Goal: Book appointment/travel/reservation

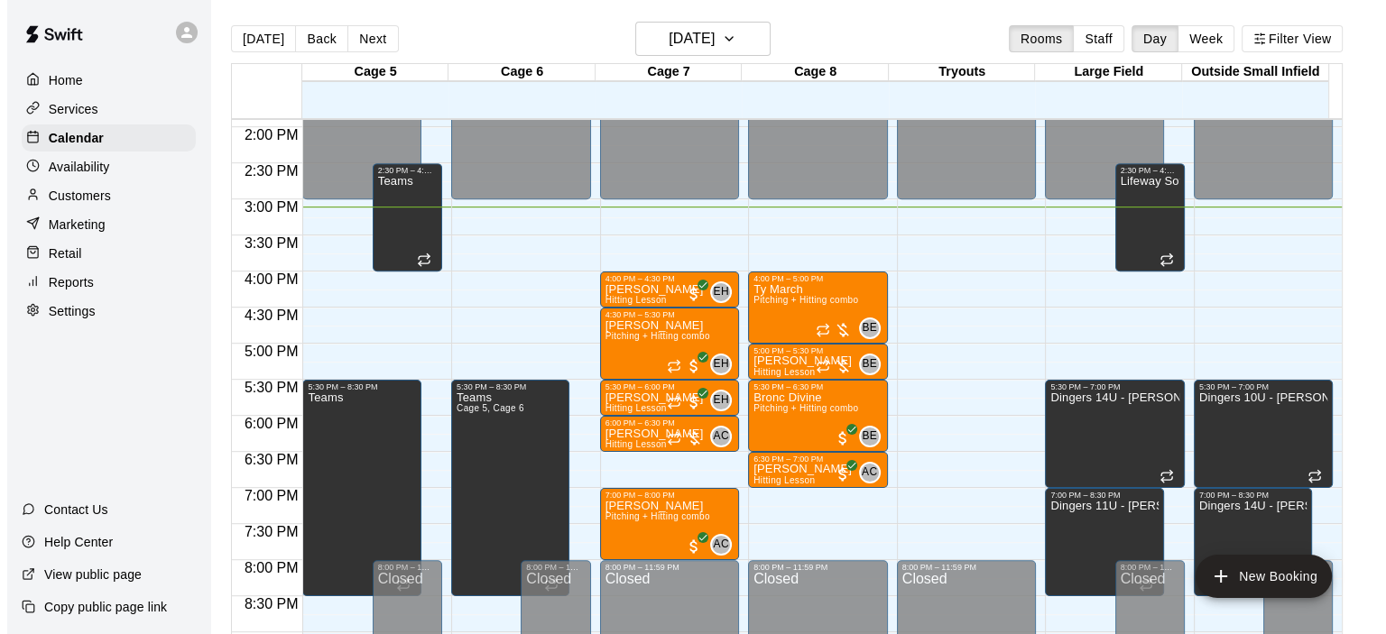
scroll to position [1003, 0]
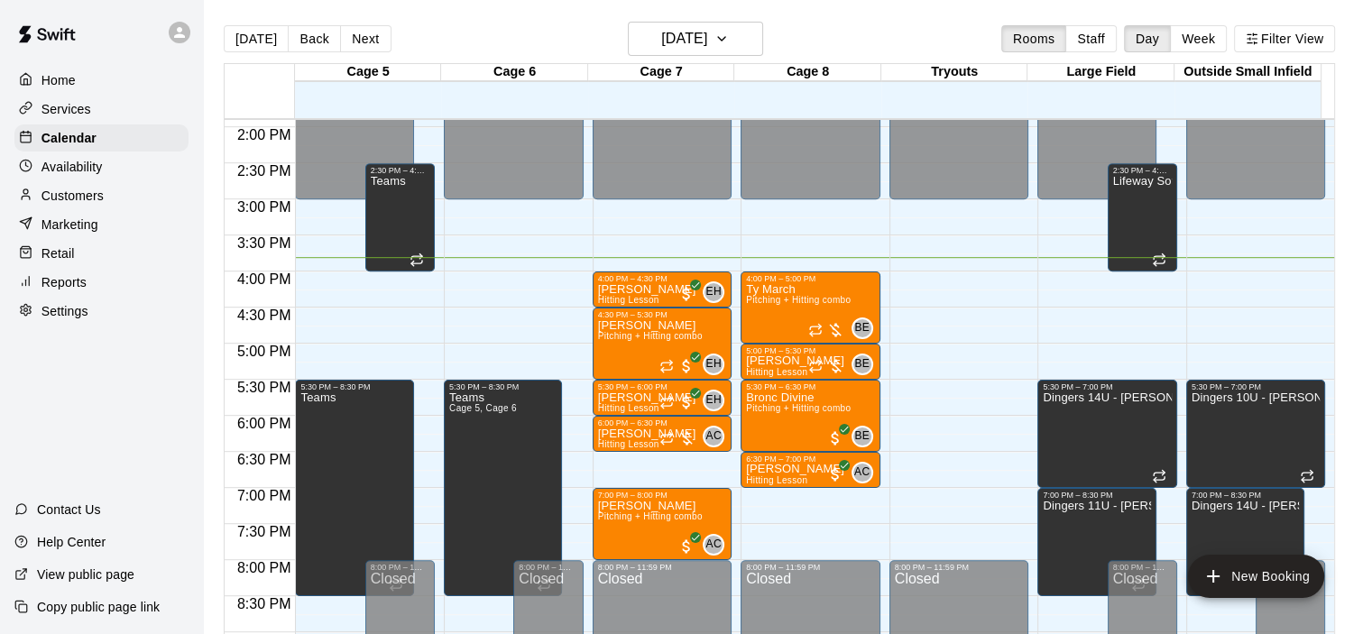
drag, startPoint x: 1125, startPoint y: 575, endPoint x: 900, endPoint y: 3, distance: 614.4
click at [900, 3] on main "[DATE] Back [DATE][DATE] Rooms Staff Day Week Filter View Cage 5 21 Thu Cage 6 …" at bounding box center [787, 331] width 1169 height 663
click at [701, 35] on h6 "[DATE]" at bounding box center [684, 38] width 46 height 25
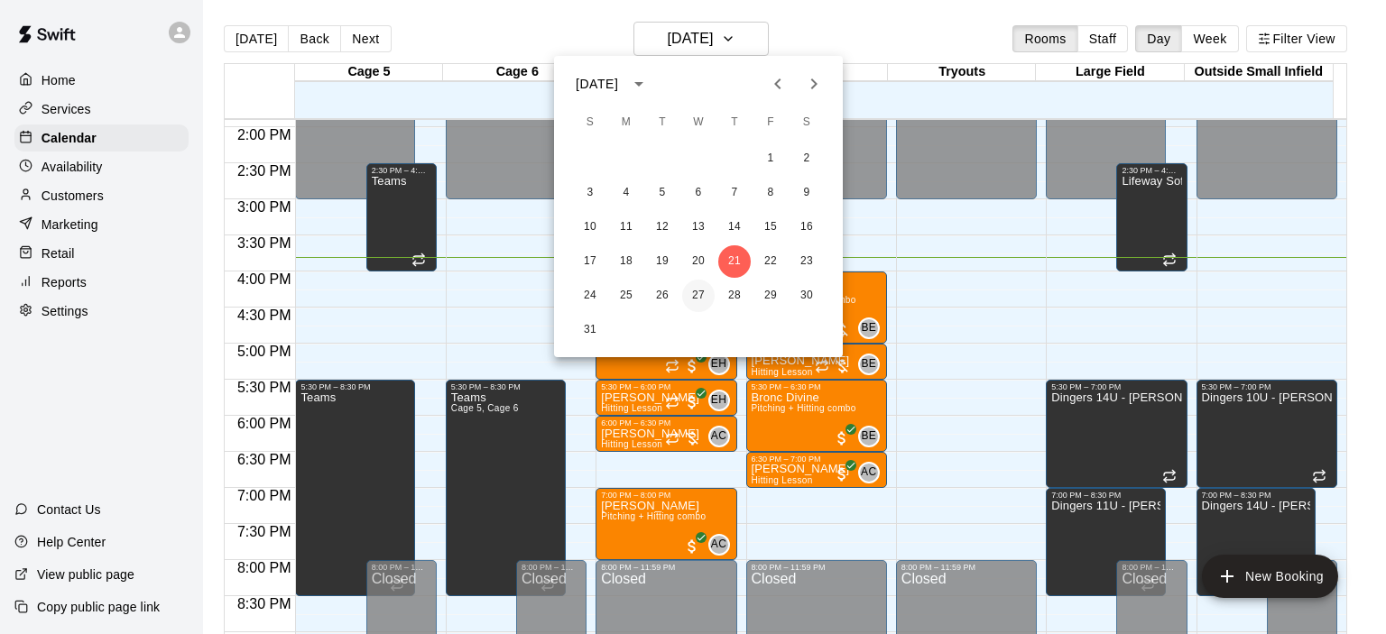
click at [696, 299] on button "27" at bounding box center [698, 296] width 32 height 32
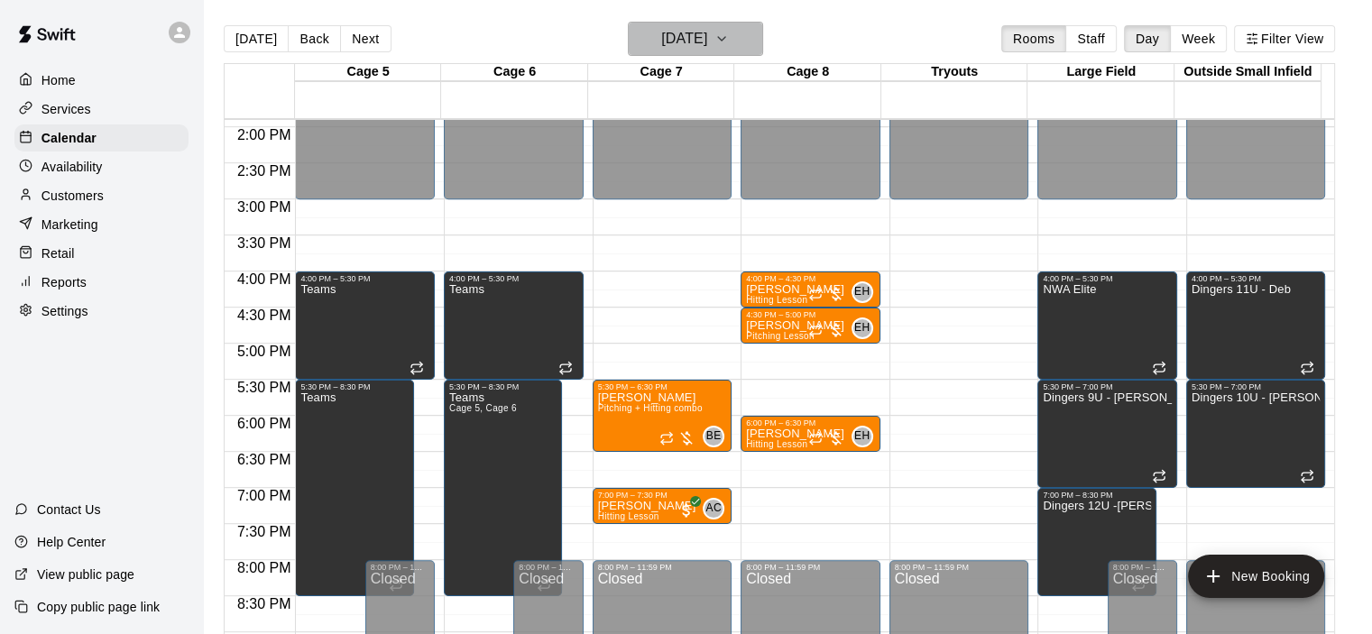
click at [687, 48] on h6 "[DATE]" at bounding box center [684, 38] width 46 height 25
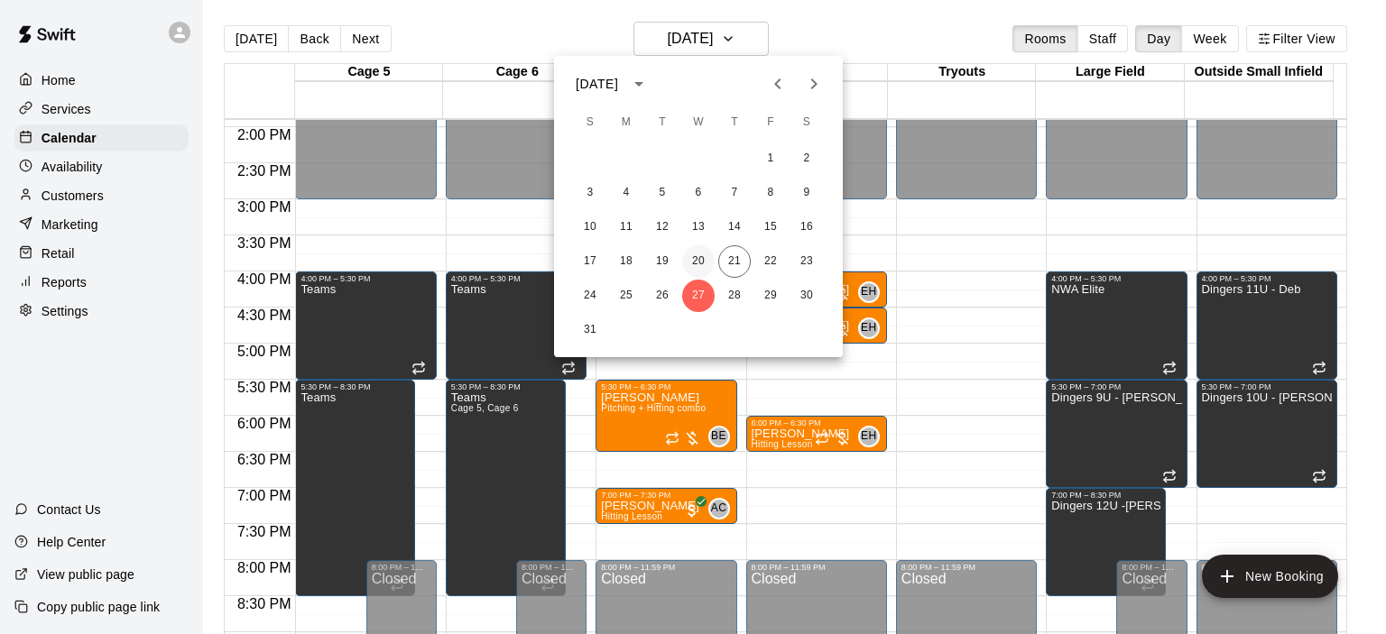
click at [693, 255] on button "20" at bounding box center [698, 261] width 32 height 32
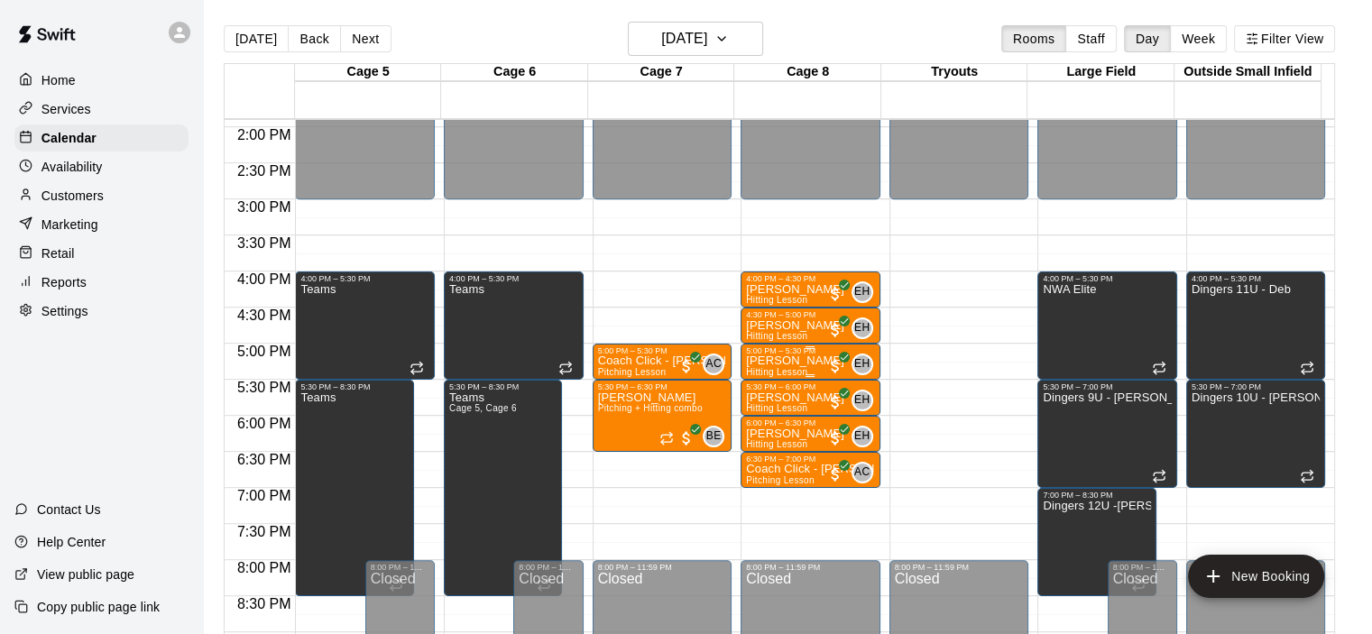
click at [783, 361] on p "[PERSON_NAME]" at bounding box center [795, 361] width 98 height 0
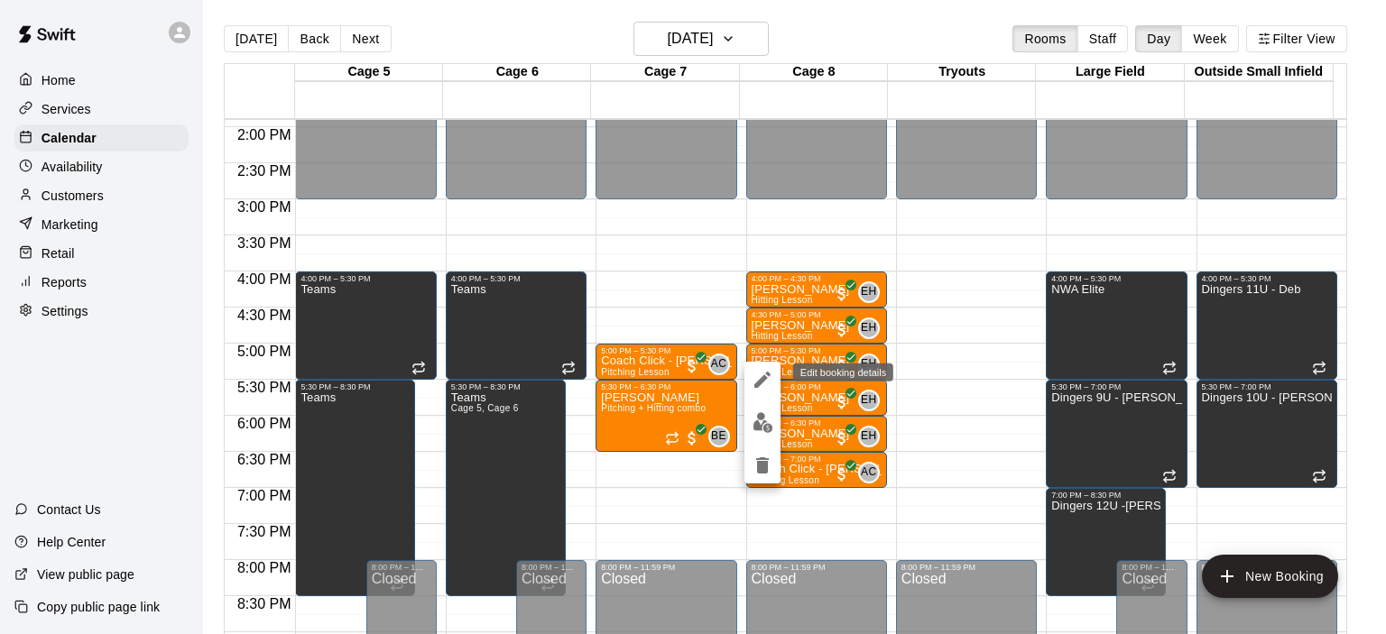
click at [760, 373] on icon "edit" at bounding box center [762, 380] width 22 height 22
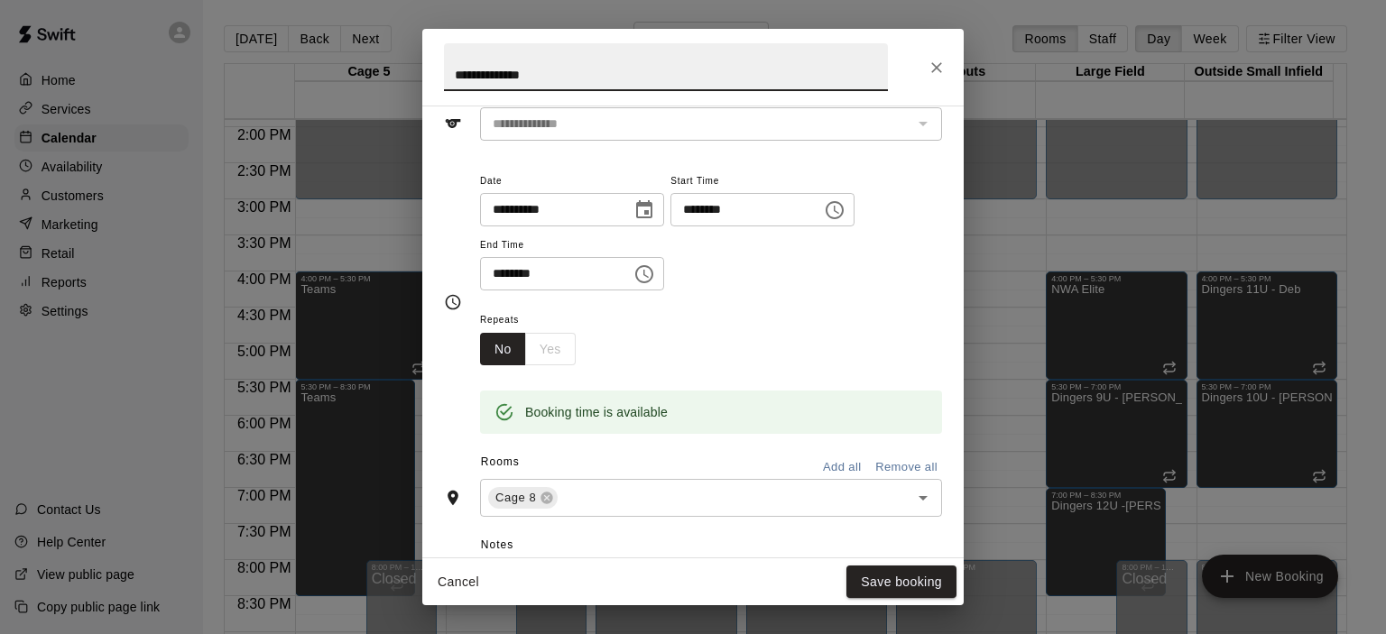
scroll to position [180, 0]
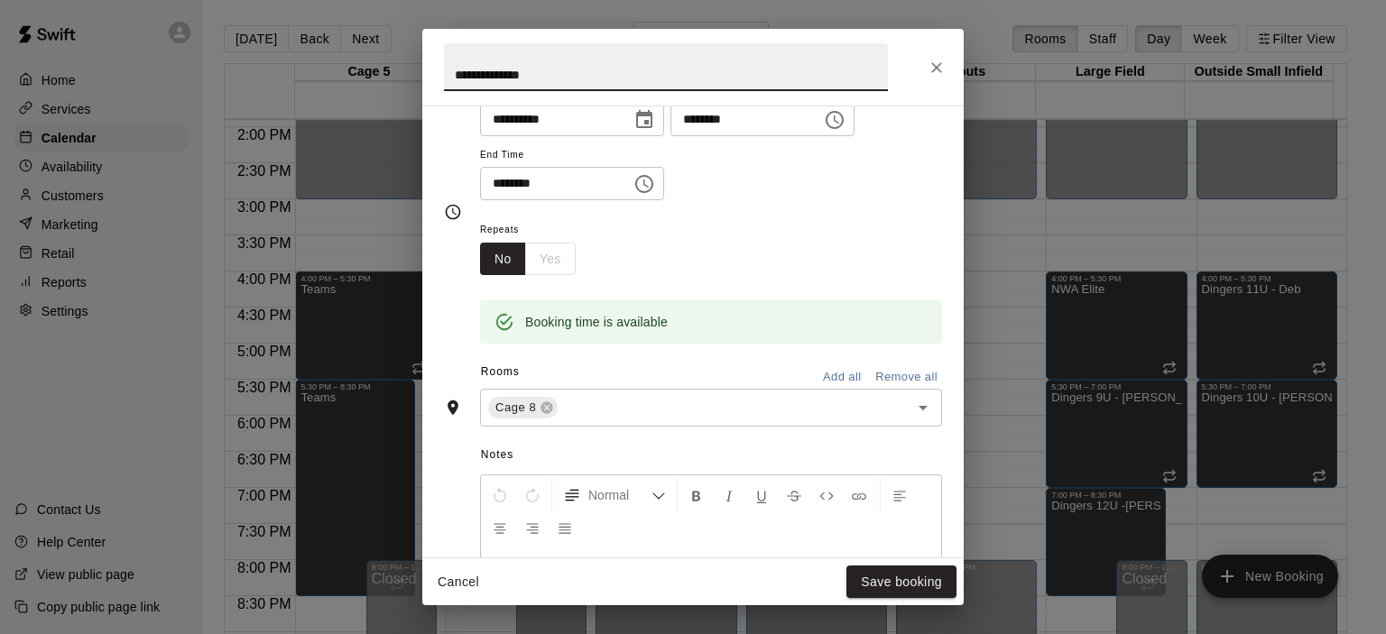
click at [547, 254] on div "No Yes" at bounding box center [528, 259] width 96 height 33
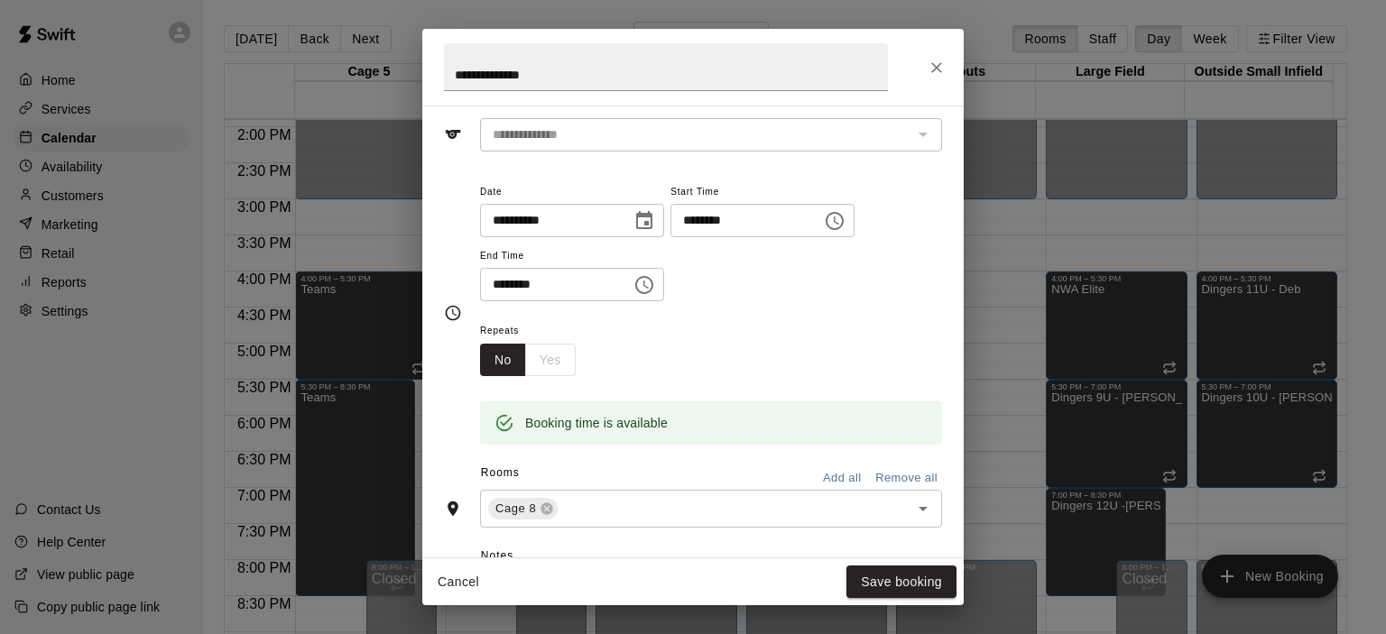
scroll to position [0, 0]
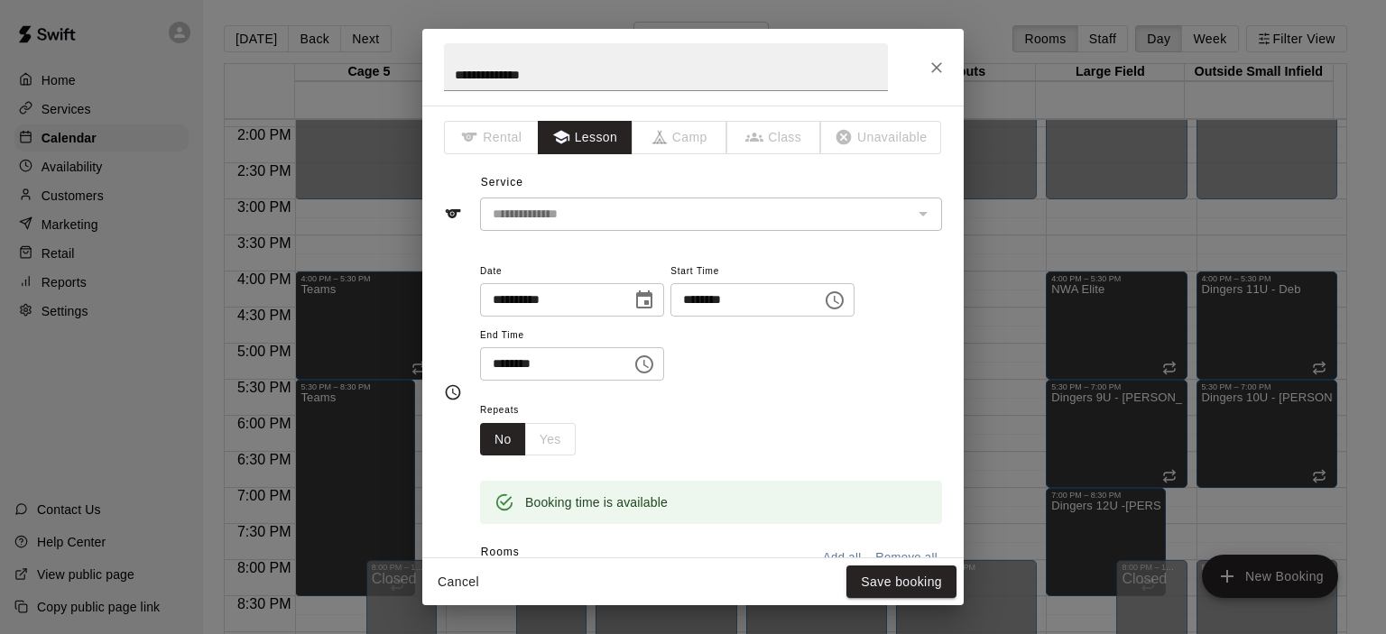
click at [945, 75] on button "Close" at bounding box center [936, 67] width 32 height 32
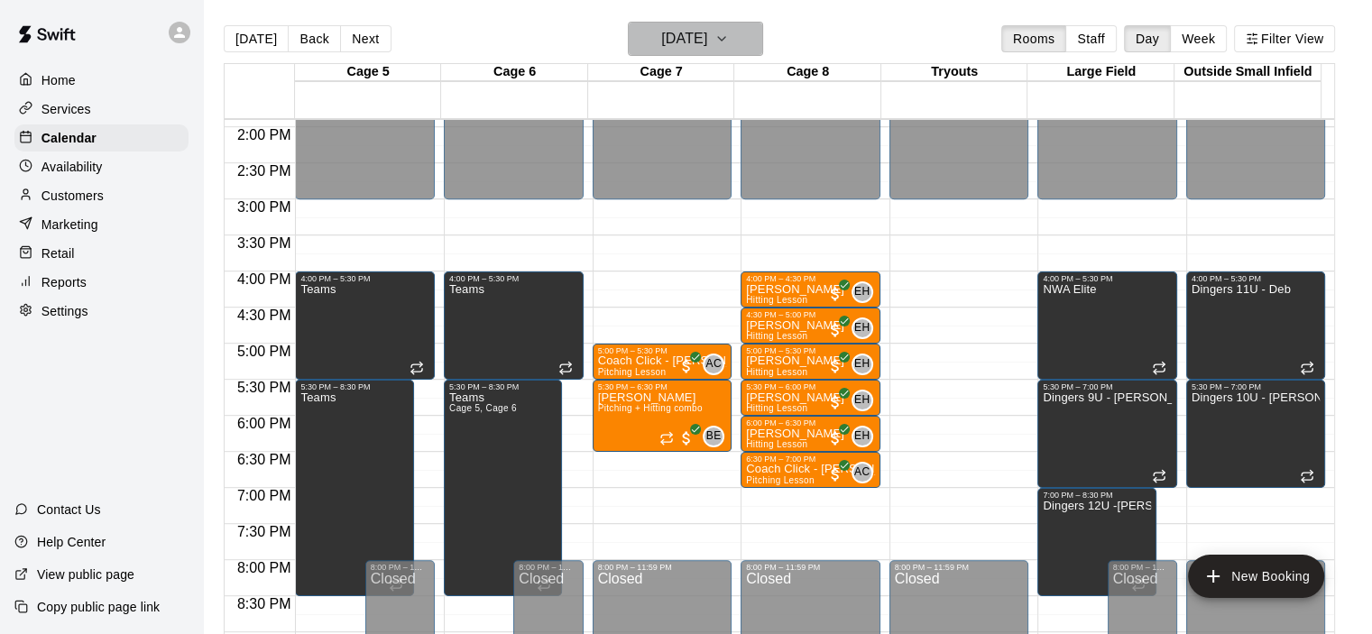
click at [707, 43] on h6 "[DATE]" at bounding box center [684, 38] width 46 height 25
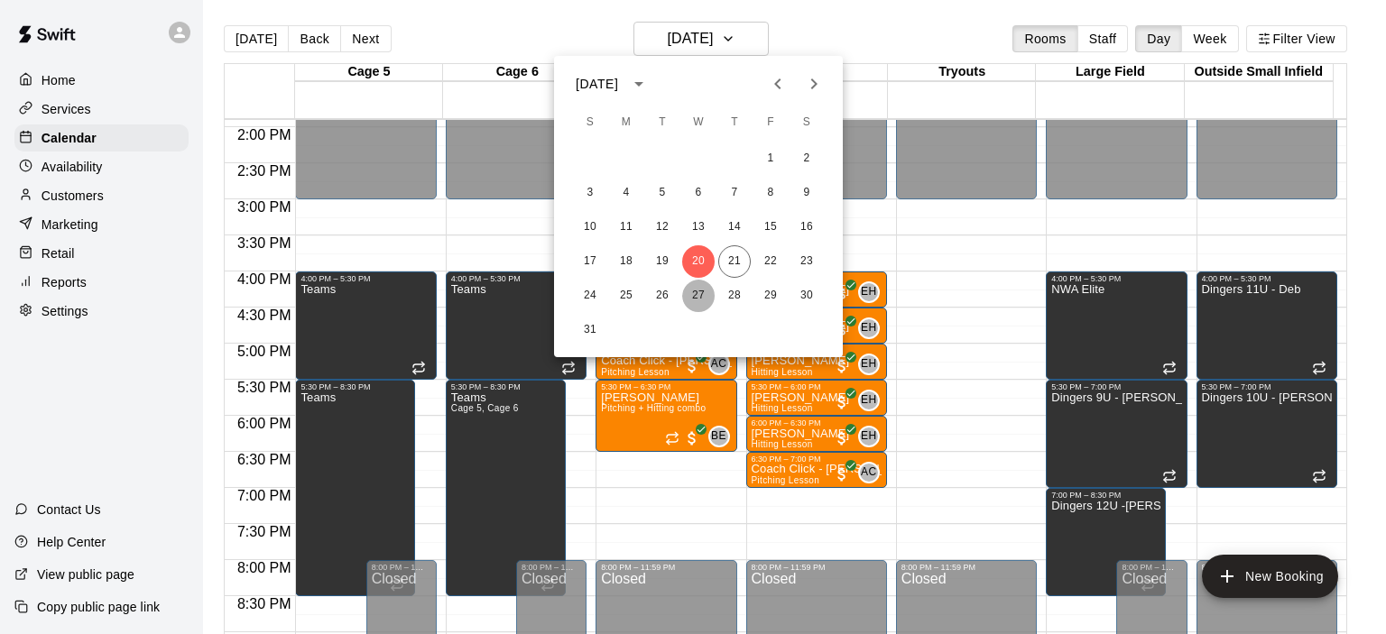
click at [695, 302] on button "27" at bounding box center [698, 296] width 32 height 32
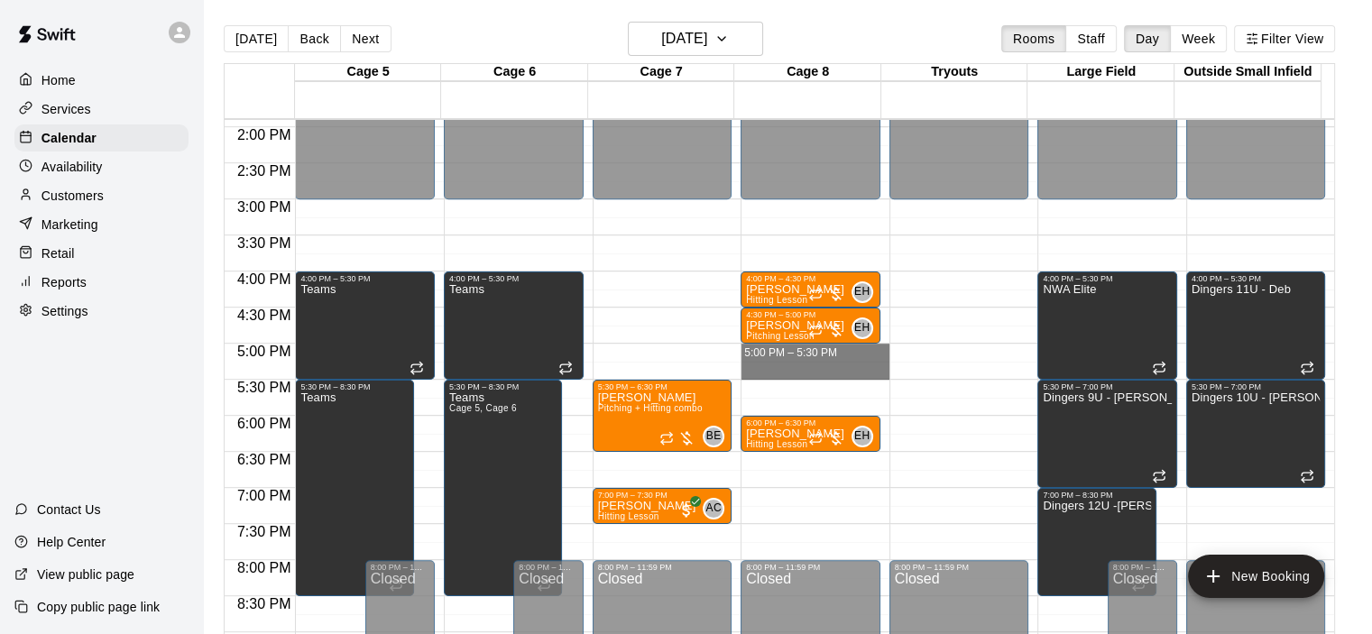
drag, startPoint x: 769, startPoint y: 345, endPoint x: 779, endPoint y: 371, distance: 27.1
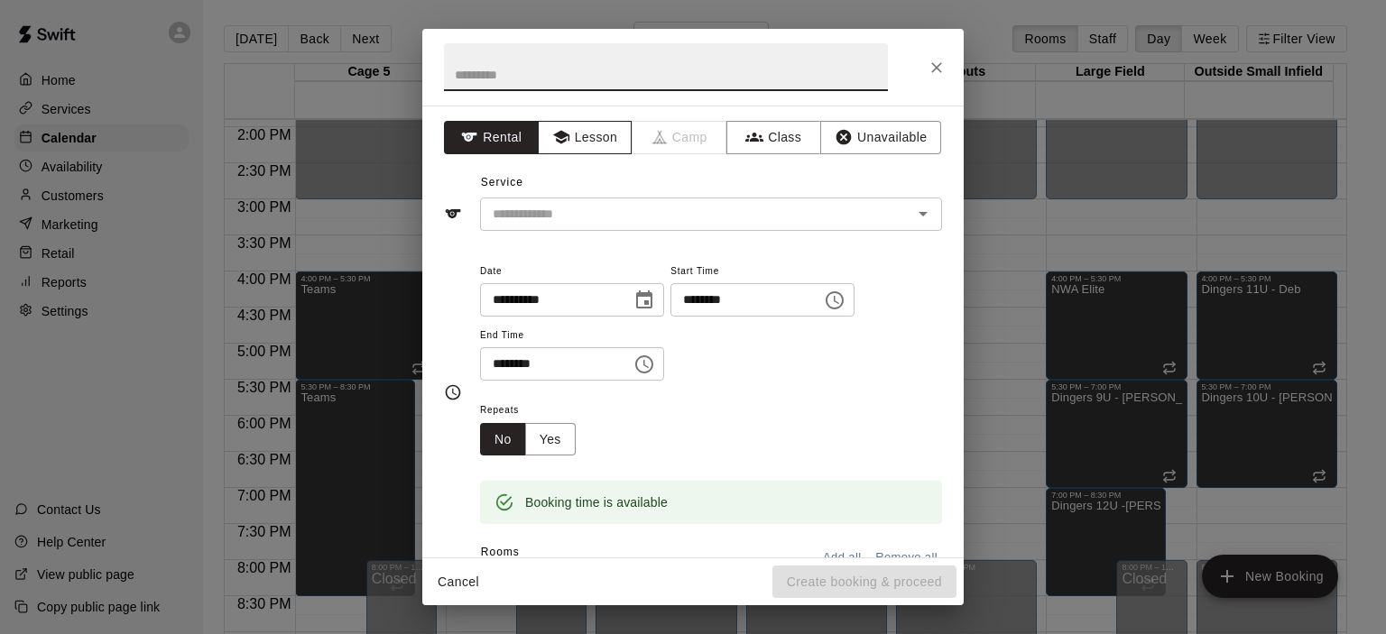
click at [600, 133] on button "Lesson" at bounding box center [585, 137] width 95 height 33
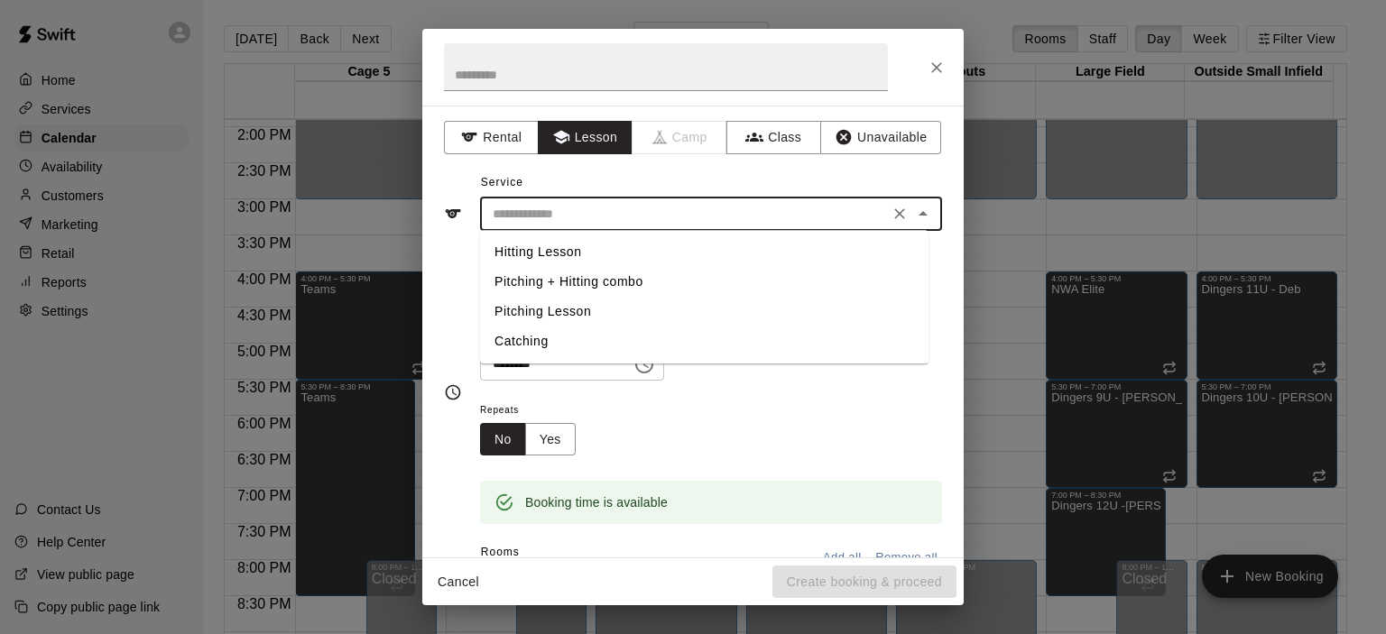
click at [606, 216] on input "text" at bounding box center [684, 214] width 398 height 23
click at [592, 255] on li "Hitting Lesson" at bounding box center [704, 252] width 448 height 30
type input "**********"
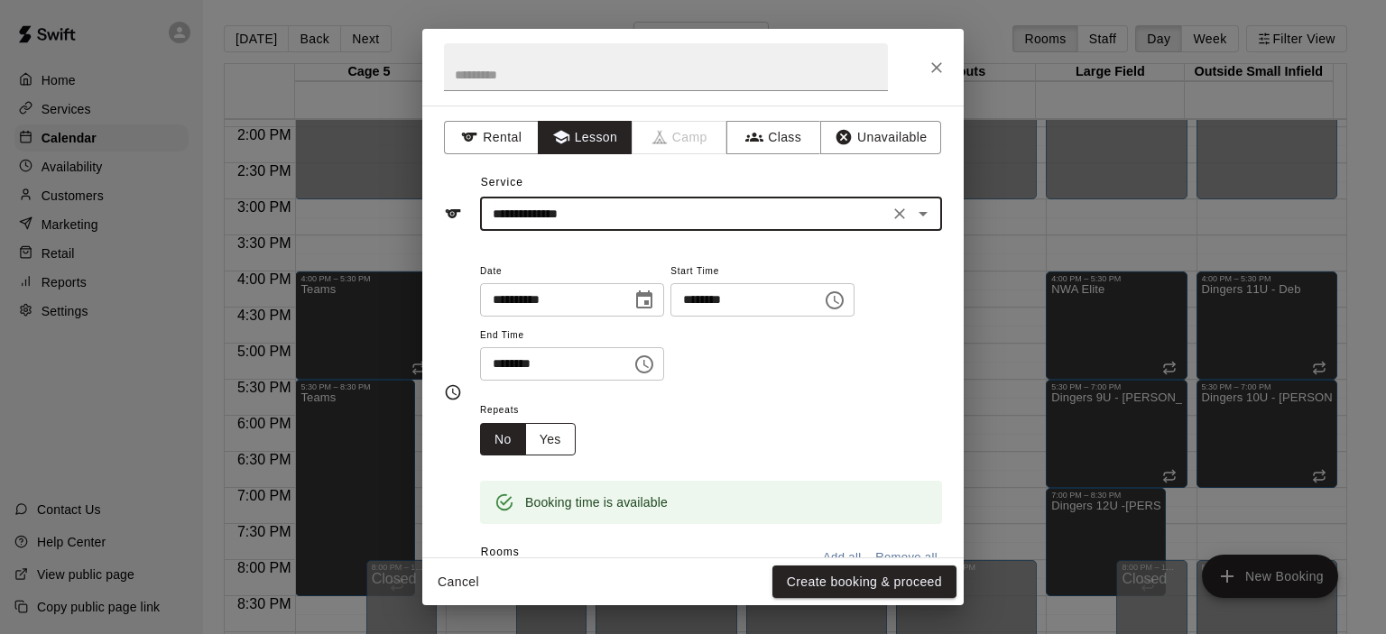
click at [541, 449] on button "Yes" at bounding box center [550, 439] width 51 height 33
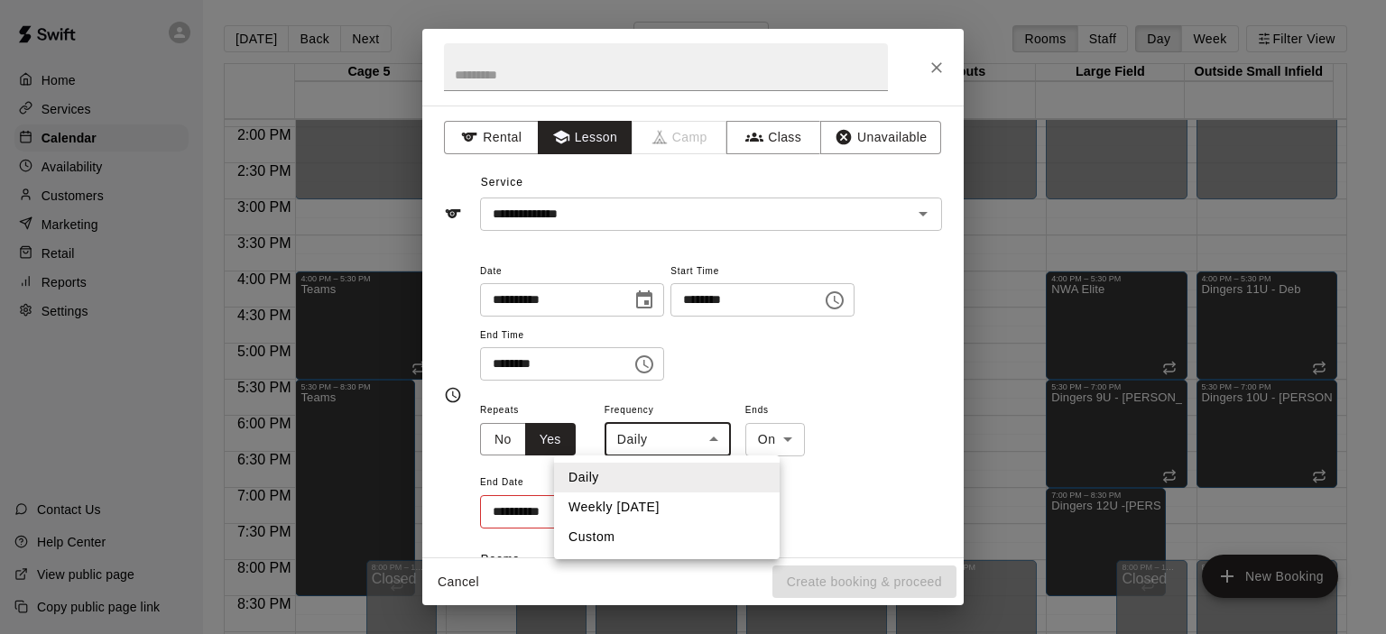
click at [662, 443] on body "Home Services Calendar Availability Customers Marketing Retail Reports Settings…" at bounding box center [693, 331] width 1386 height 663
click at [660, 502] on li "Weekly [DATE]" at bounding box center [667, 508] width 226 height 30
type input "******"
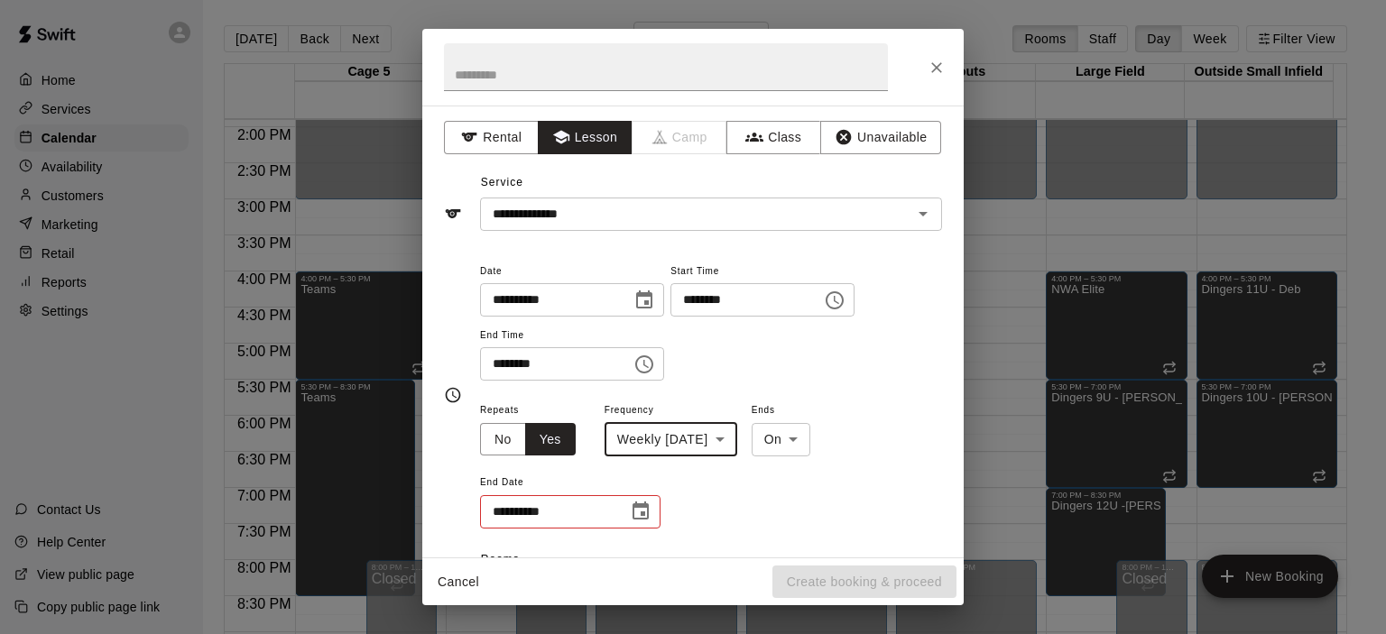
click at [610, 511] on input "**********" at bounding box center [547, 511] width 135 height 33
click at [634, 508] on icon "Choose date" at bounding box center [641, 512] width 22 height 22
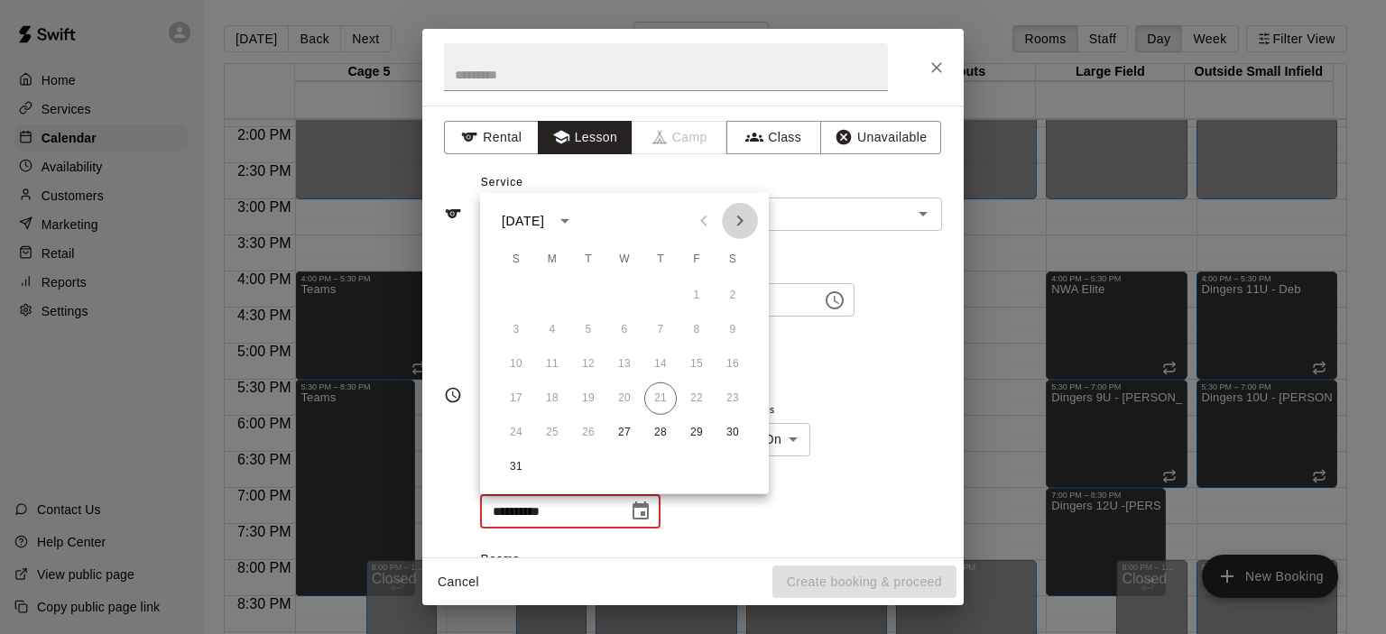
click at [740, 223] on icon "Next month" at bounding box center [740, 221] width 6 height 11
click at [624, 420] on button "26" at bounding box center [624, 433] width 32 height 32
type input "**********"
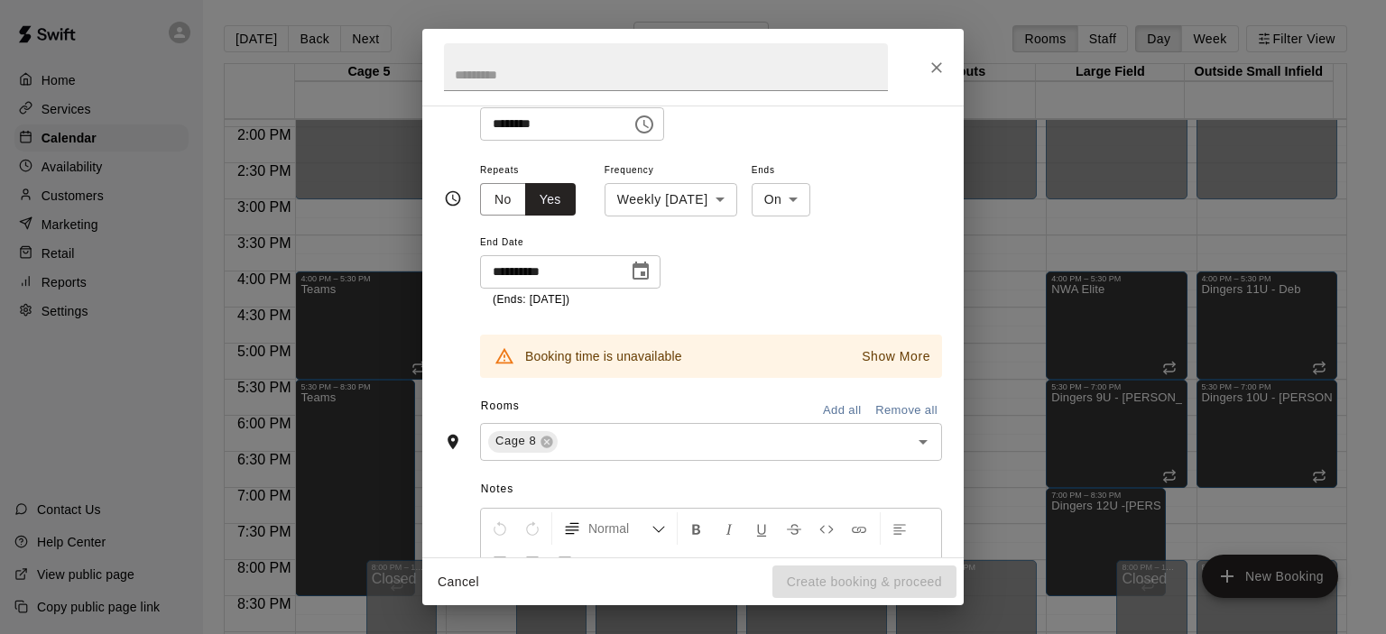
scroll to position [271, 0]
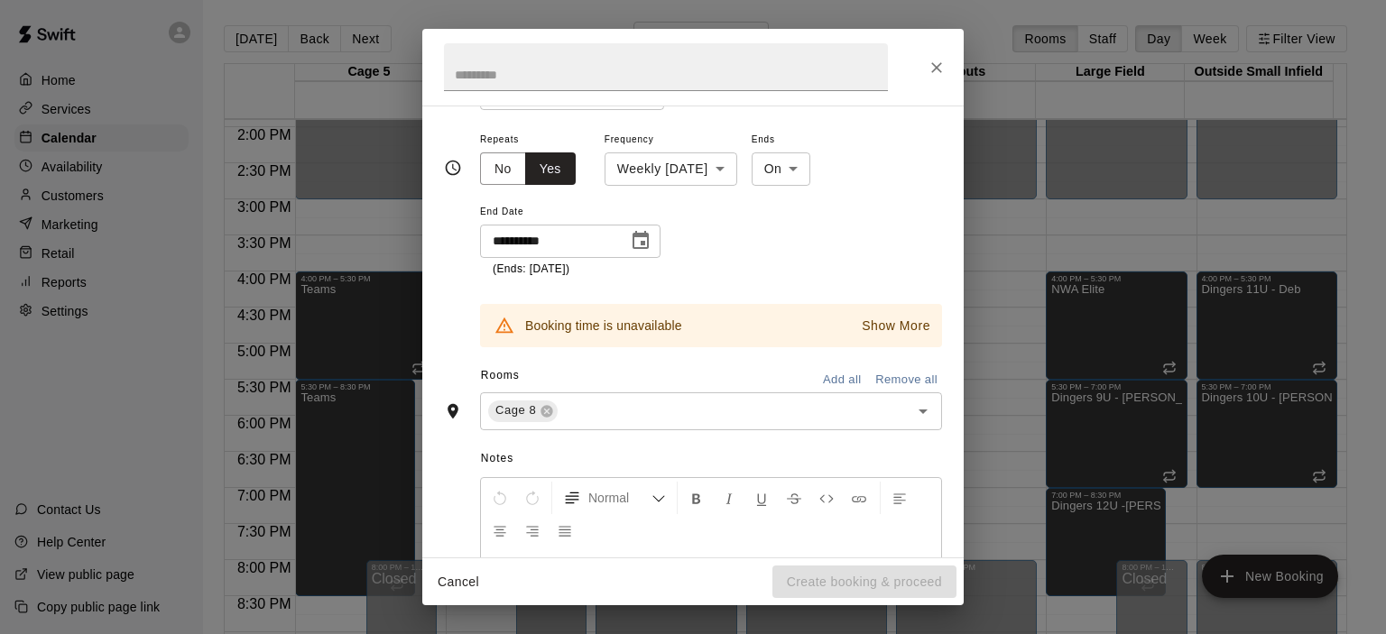
click at [894, 318] on p "Show More" at bounding box center [895, 326] width 69 height 19
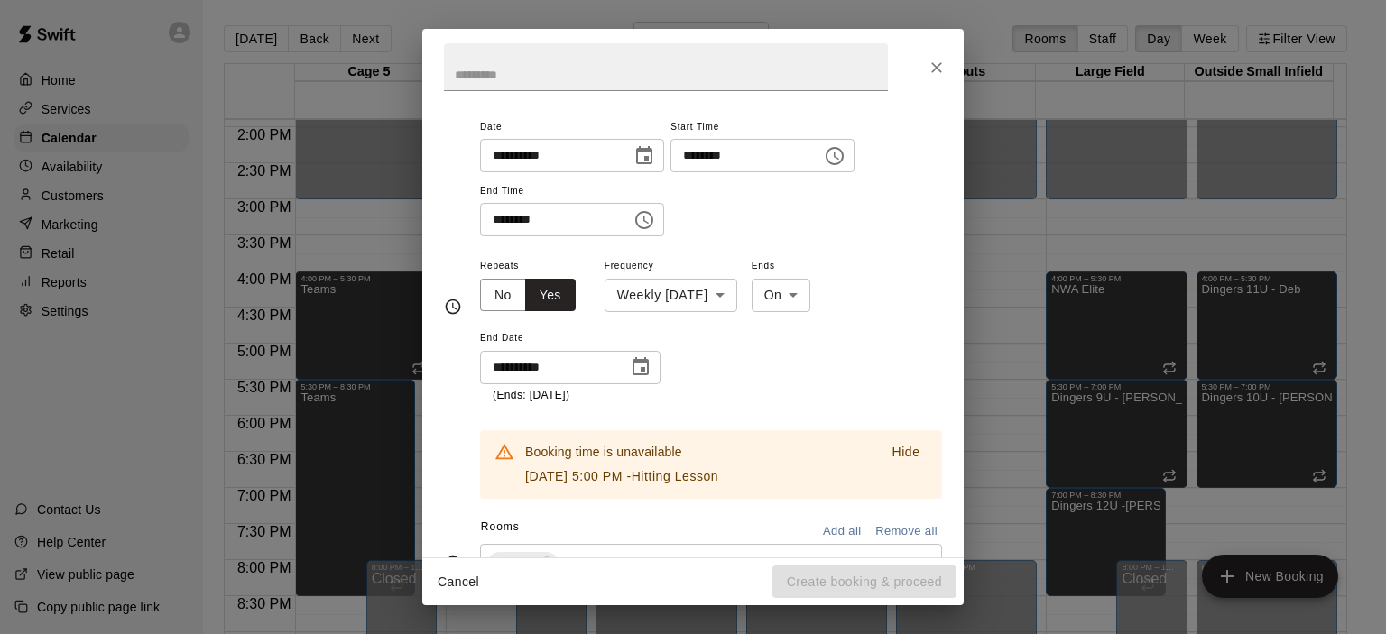
scroll to position [103, 0]
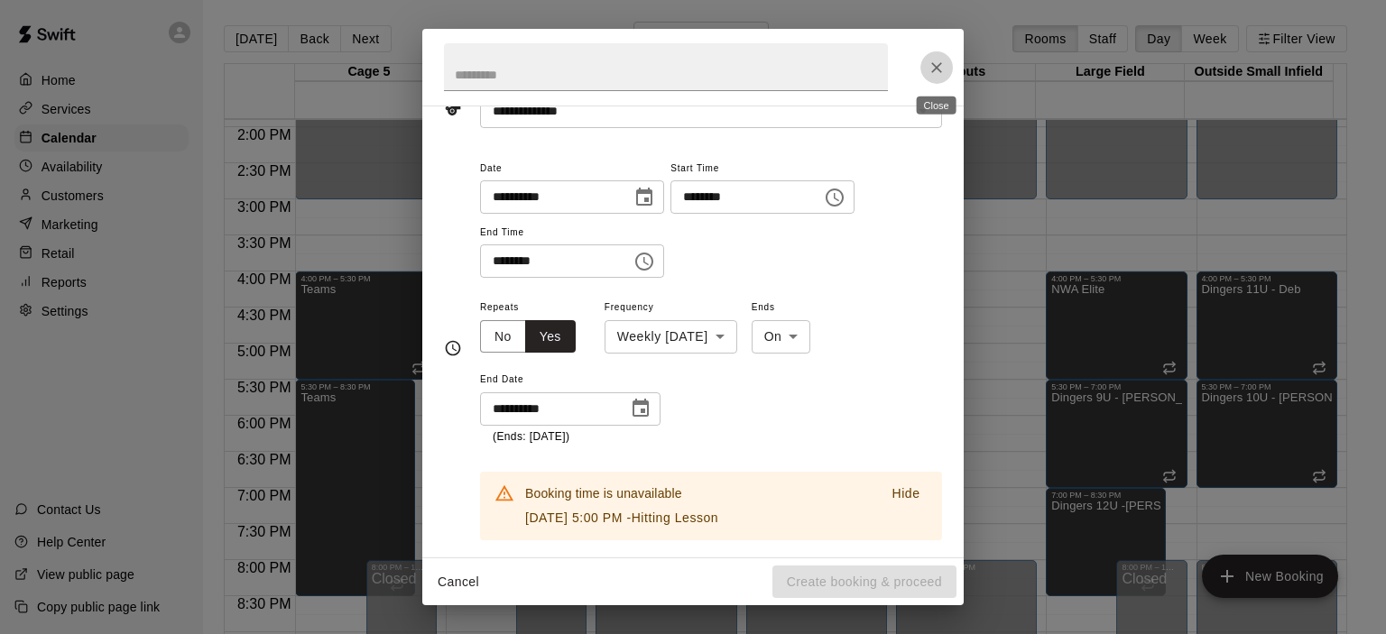
click at [927, 66] on icon "Close" at bounding box center [936, 68] width 18 height 18
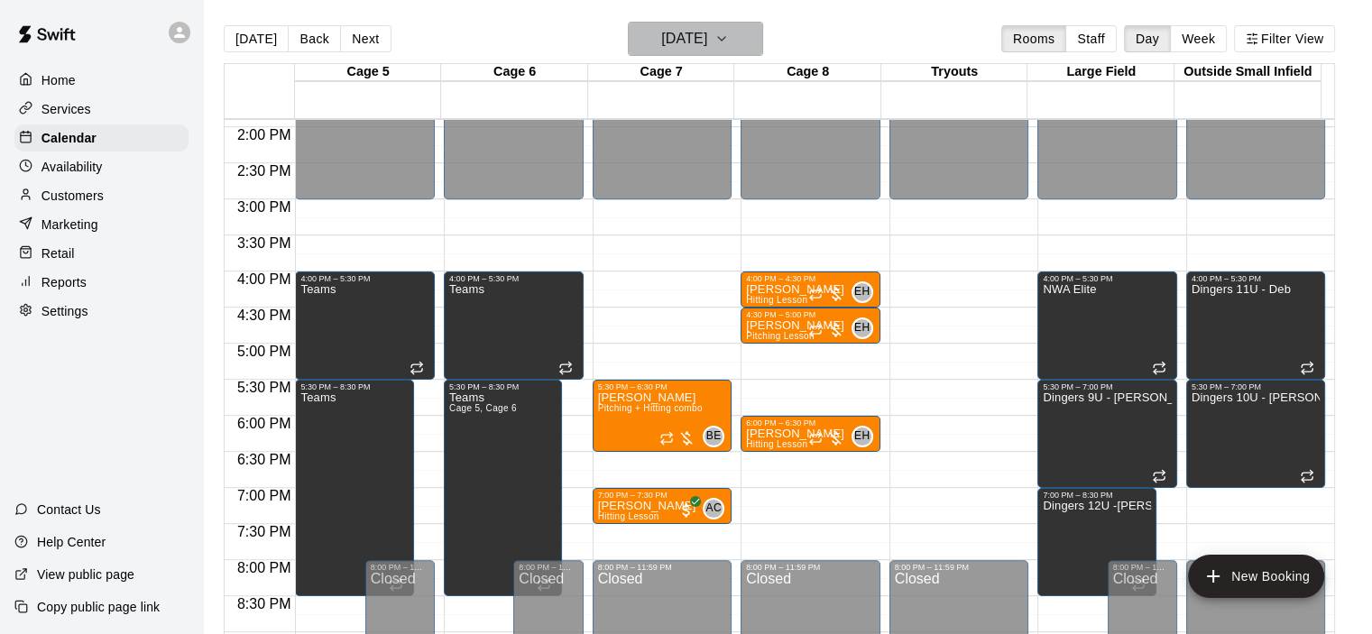
click at [707, 36] on h6 "[DATE]" at bounding box center [684, 38] width 46 height 25
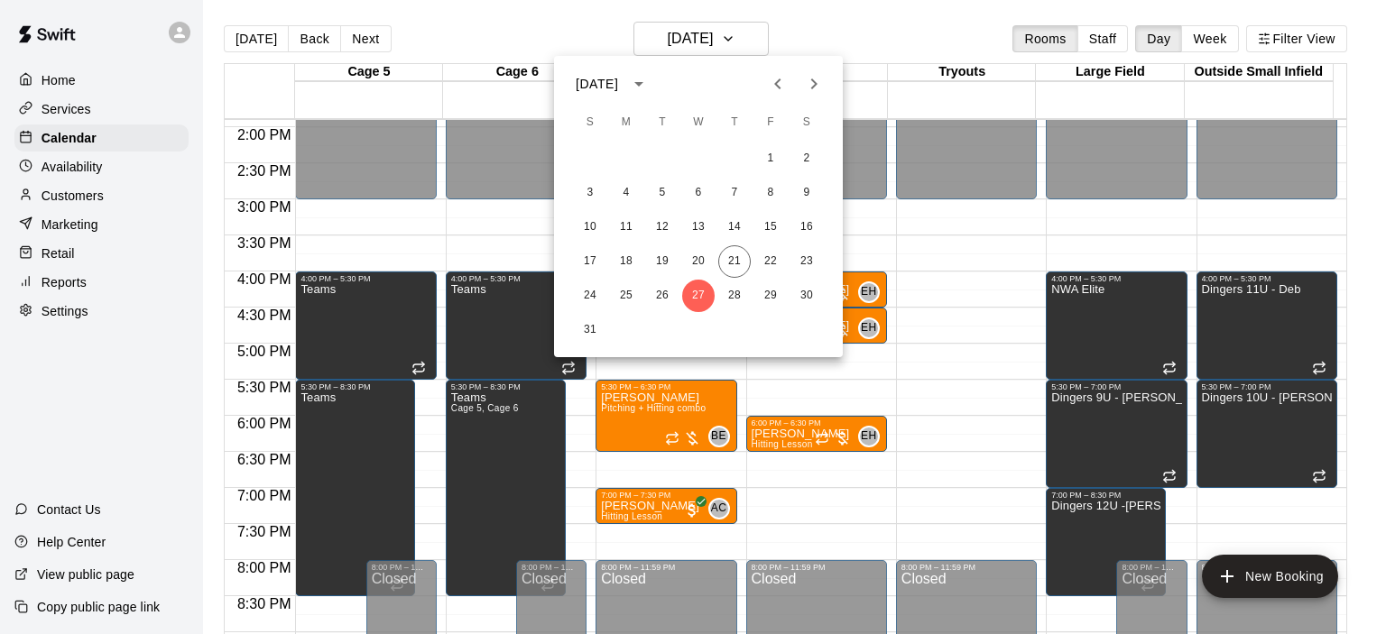
click at [800, 89] on button "Next month" at bounding box center [814, 84] width 36 height 36
click at [692, 164] on button "3" at bounding box center [698, 159] width 32 height 32
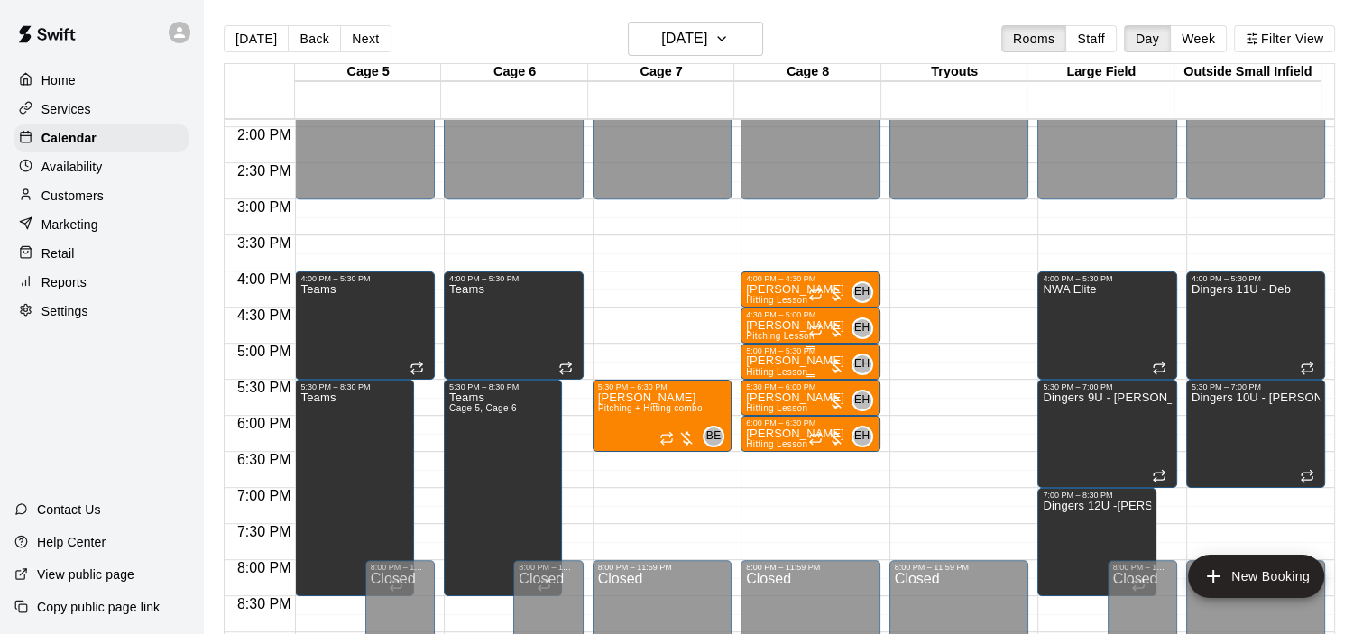
click at [760, 361] on p "[PERSON_NAME]" at bounding box center [795, 361] width 98 height 0
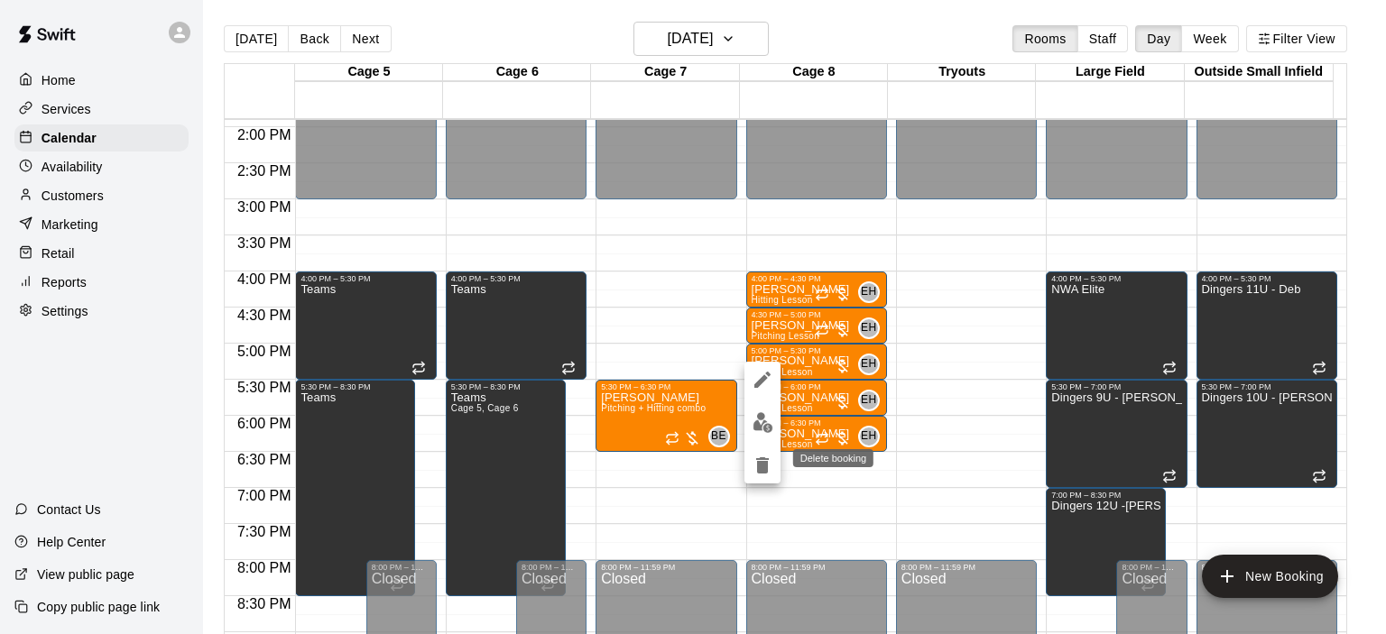
click at [756, 463] on icon "delete" at bounding box center [762, 466] width 22 height 22
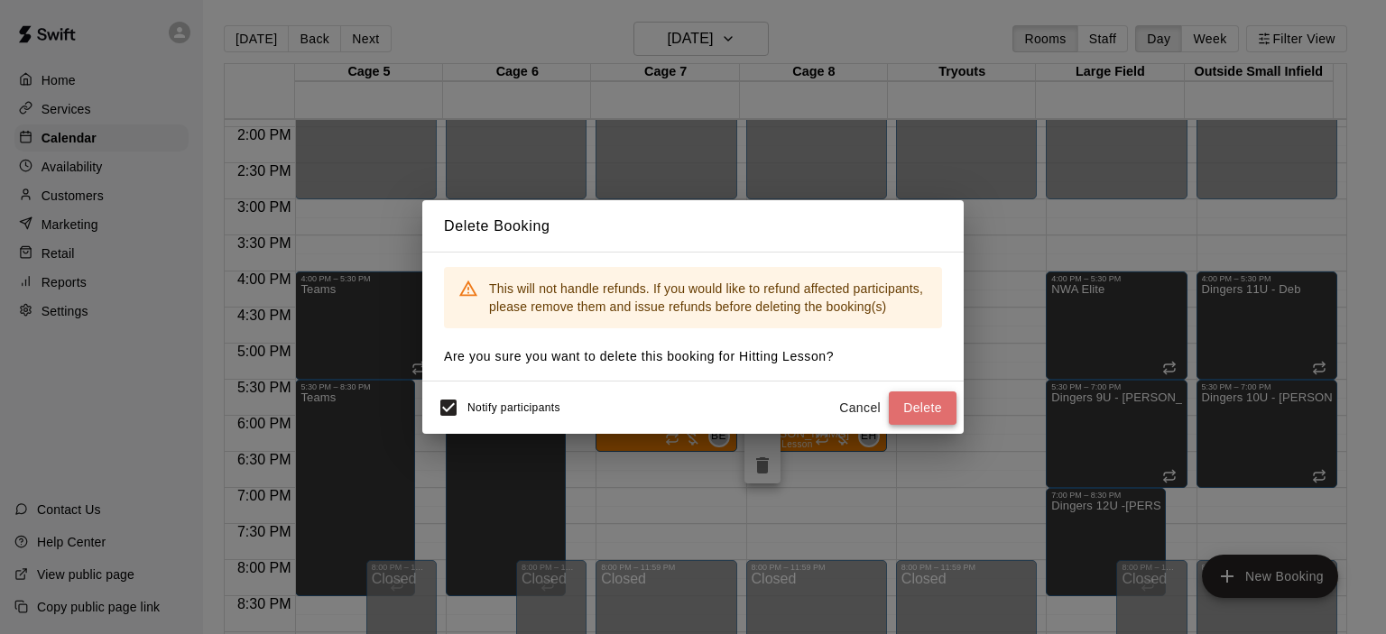
click at [907, 407] on button "Delete" at bounding box center [922, 407] width 68 height 33
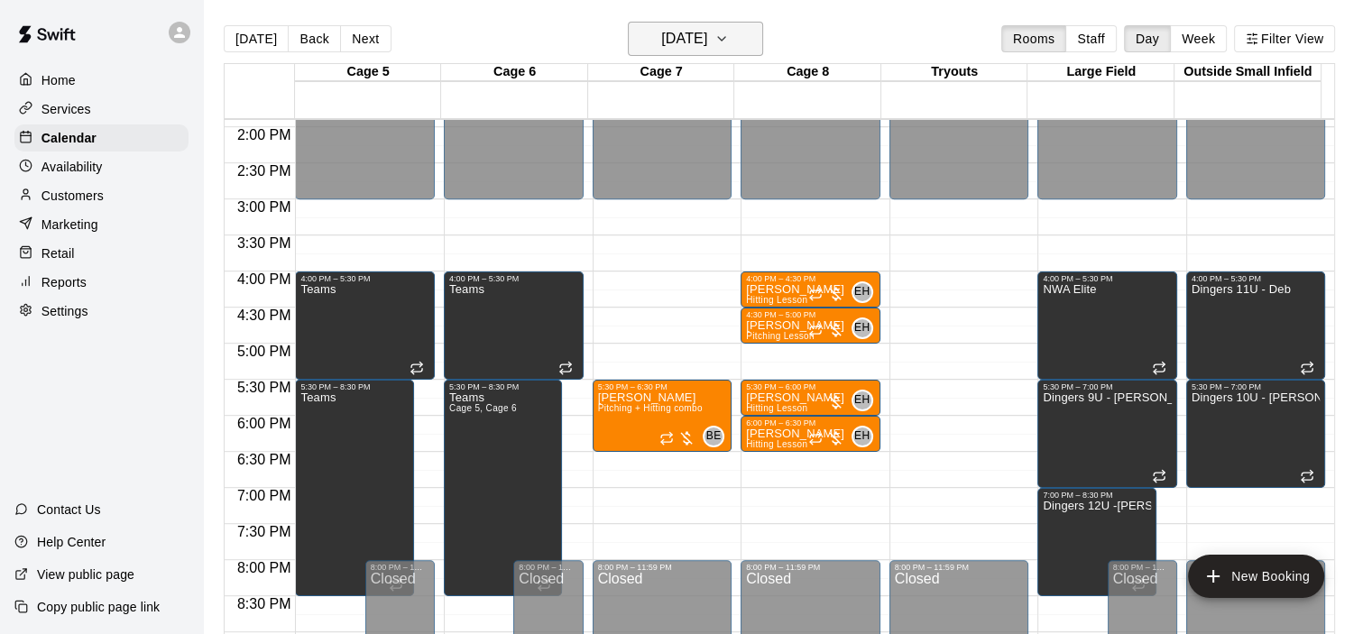
click at [756, 34] on button "[DATE]" at bounding box center [695, 39] width 135 height 34
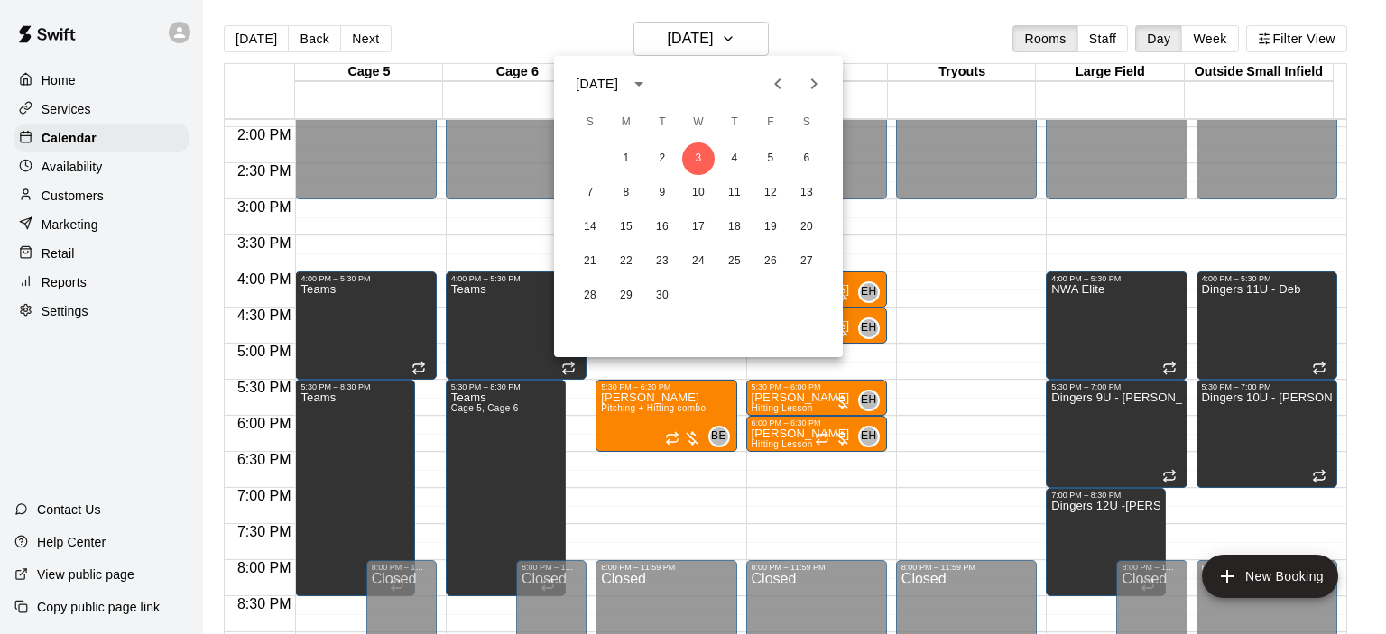
click at [769, 81] on icon "Previous month" at bounding box center [778, 84] width 22 height 22
click at [703, 292] on button "27" at bounding box center [698, 296] width 32 height 32
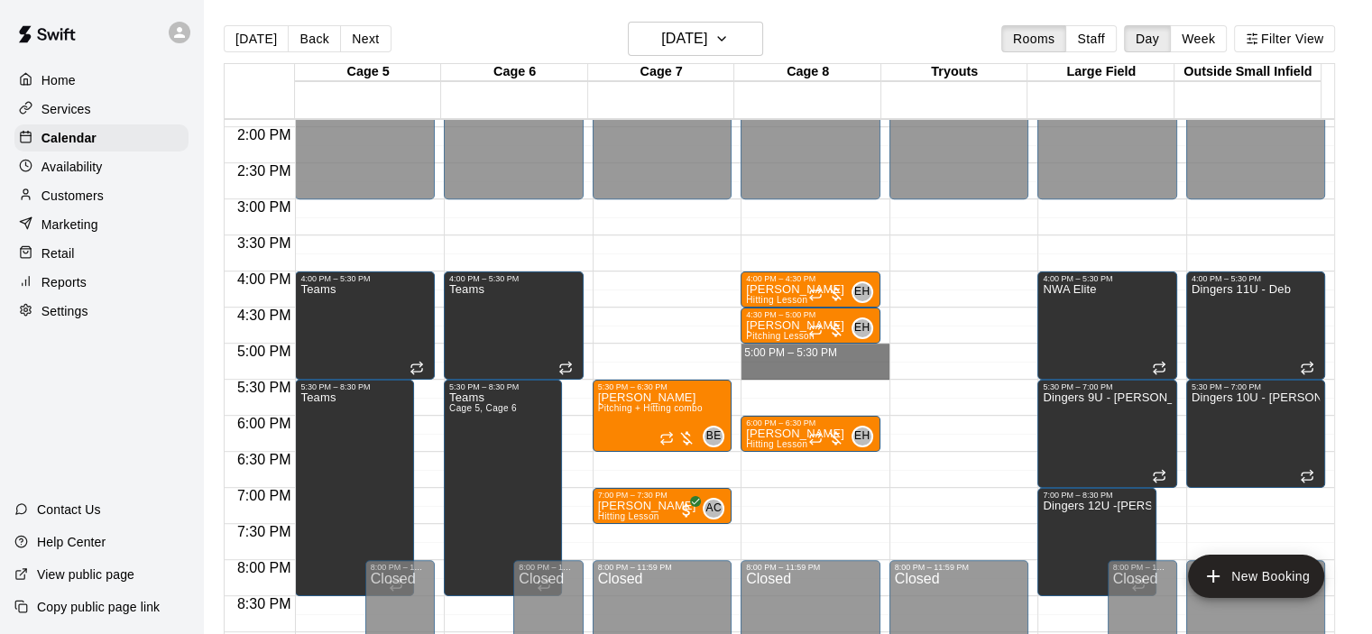
drag, startPoint x: 764, startPoint y: 347, endPoint x: 774, endPoint y: 373, distance: 28.0
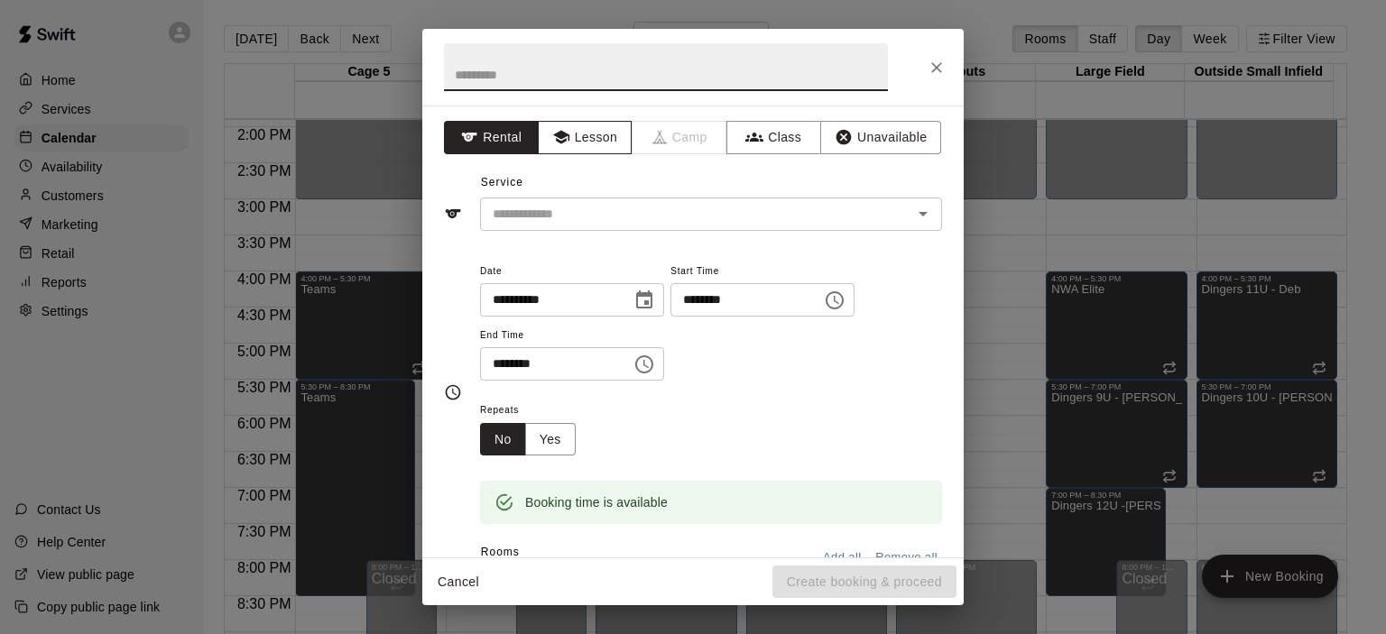
click at [603, 133] on button "Lesson" at bounding box center [585, 137] width 95 height 33
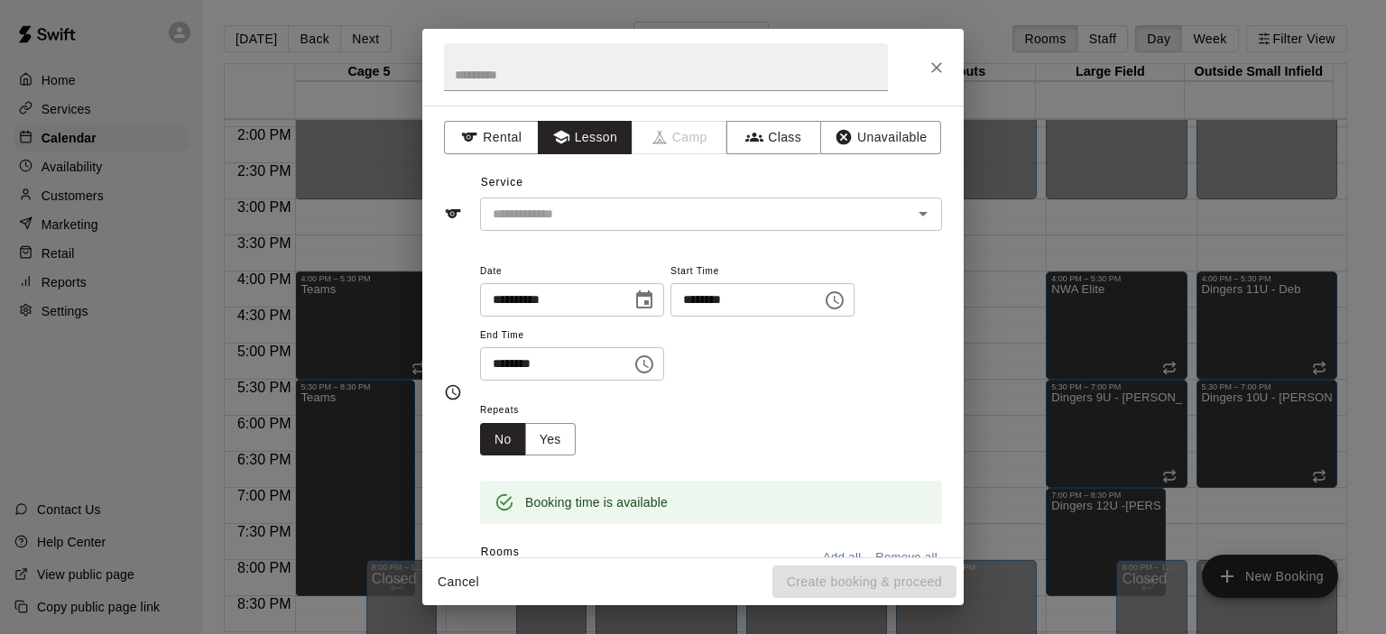
click at [616, 232] on div "**********" at bounding box center [692, 332] width 541 height 452
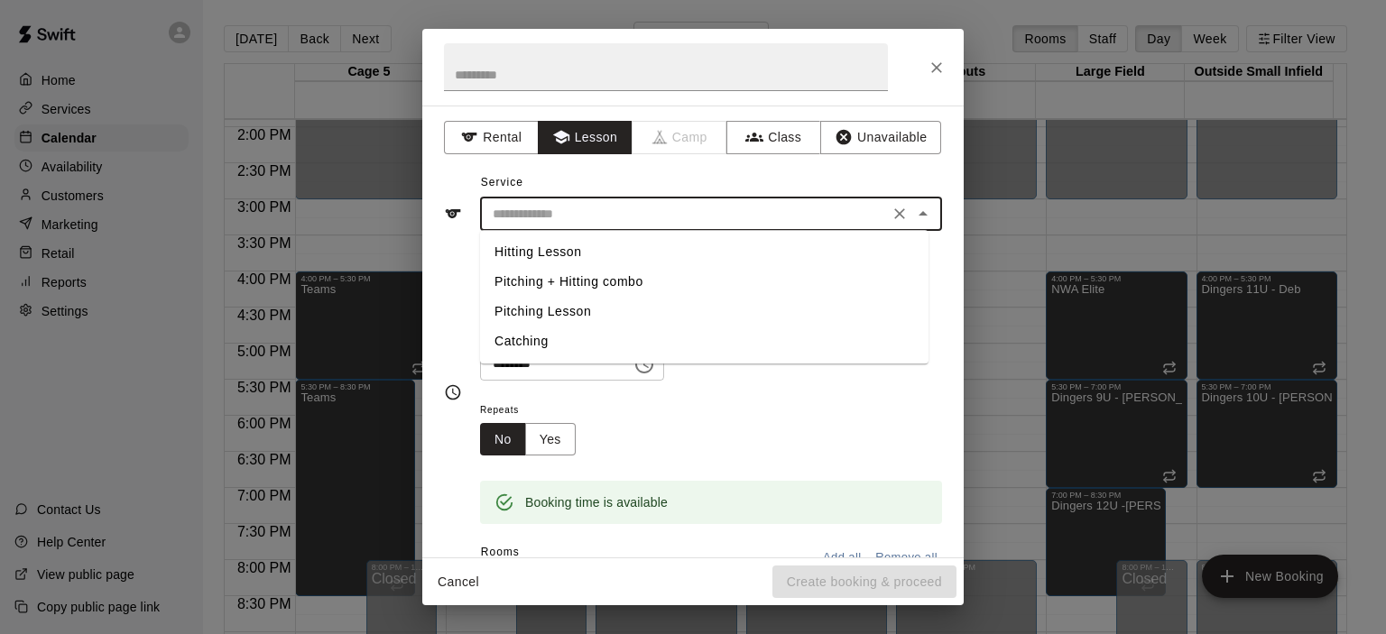
click at [612, 214] on input "text" at bounding box center [684, 214] width 398 height 23
click at [599, 262] on li "Hitting Lesson" at bounding box center [704, 252] width 448 height 30
type input "**********"
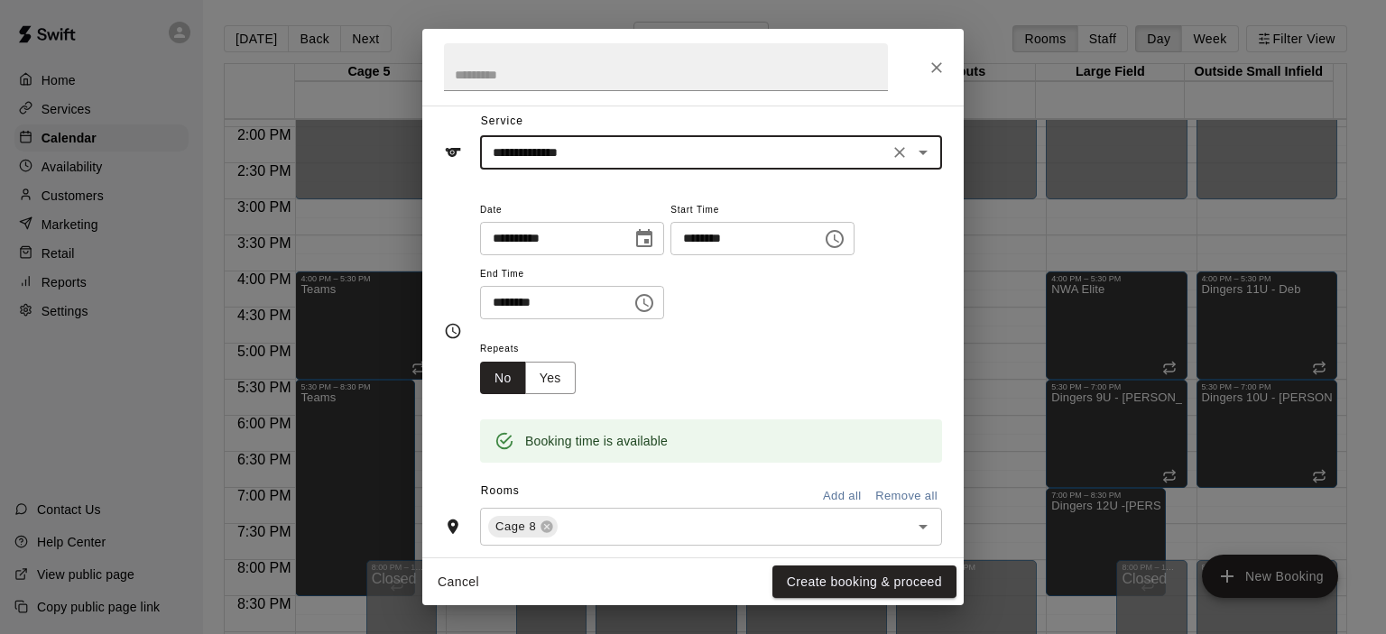
scroll to position [90, 0]
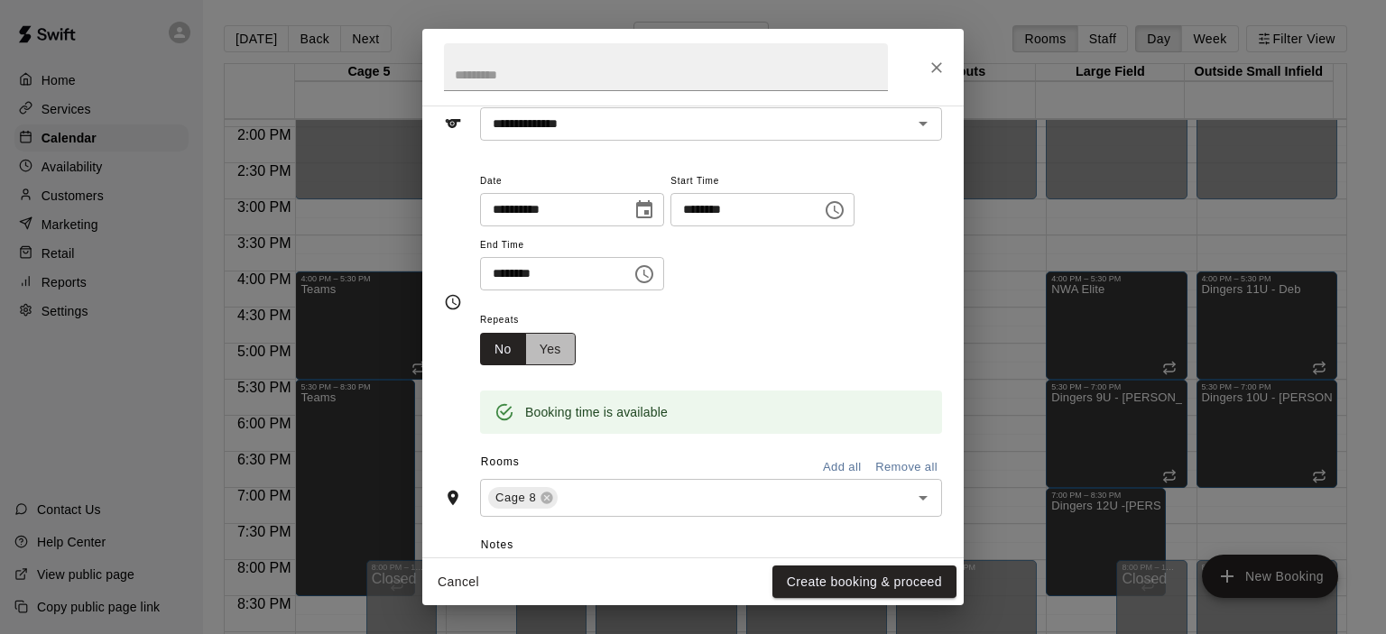
click at [549, 349] on button "Yes" at bounding box center [550, 349] width 51 height 33
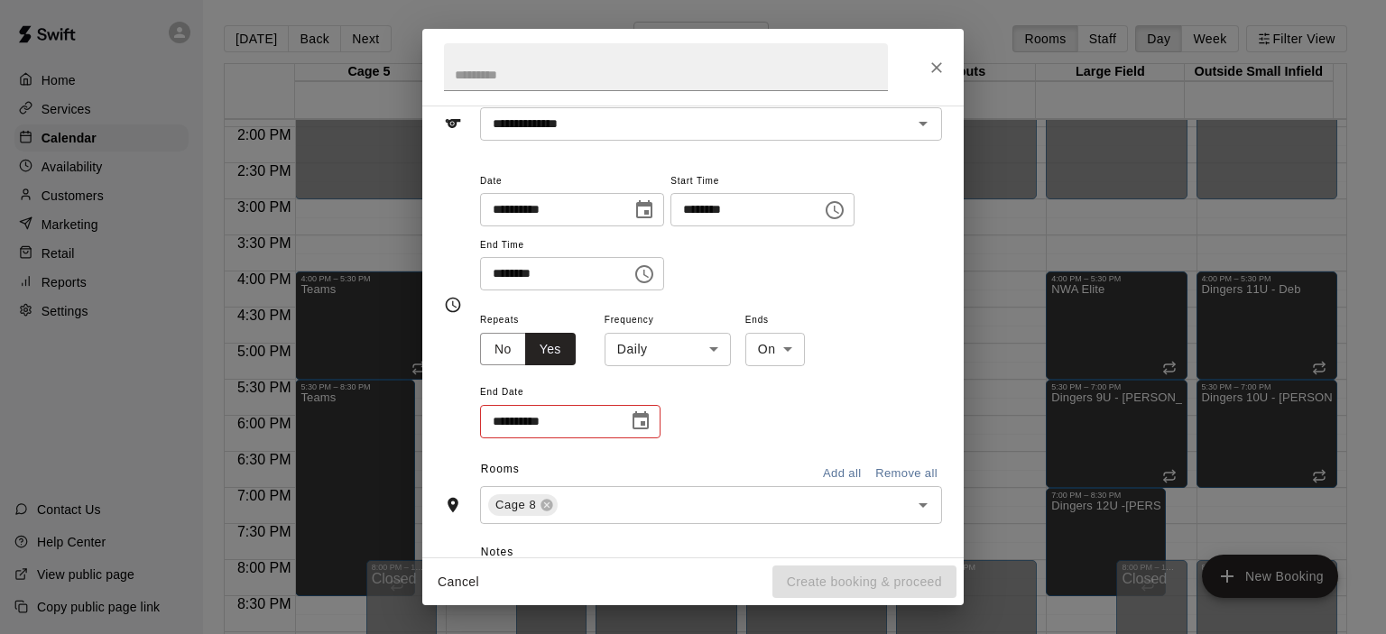
click at [682, 337] on body "Home Services Calendar Availability Customers Marketing Retail Reports Settings…" at bounding box center [693, 331] width 1386 height 663
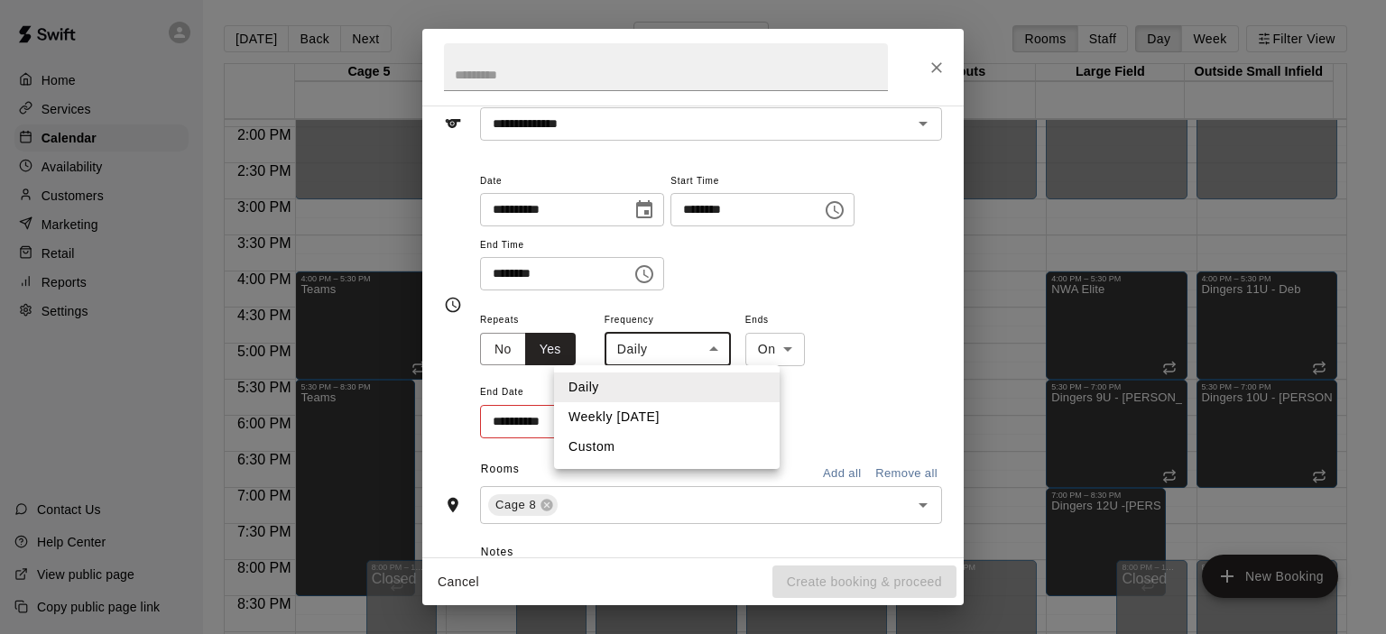
click at [682, 410] on li "Weekly [DATE]" at bounding box center [667, 417] width 226 height 30
type input "******"
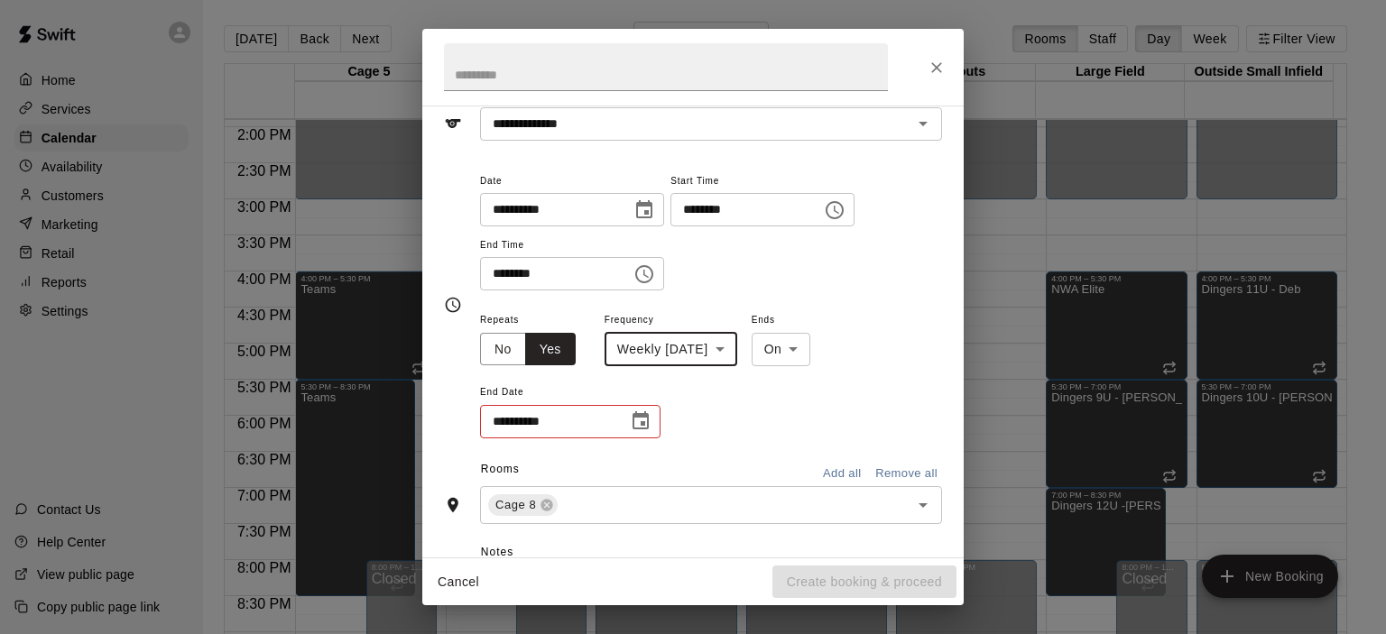
click at [628, 426] on button "Choose date" at bounding box center [640, 421] width 36 height 36
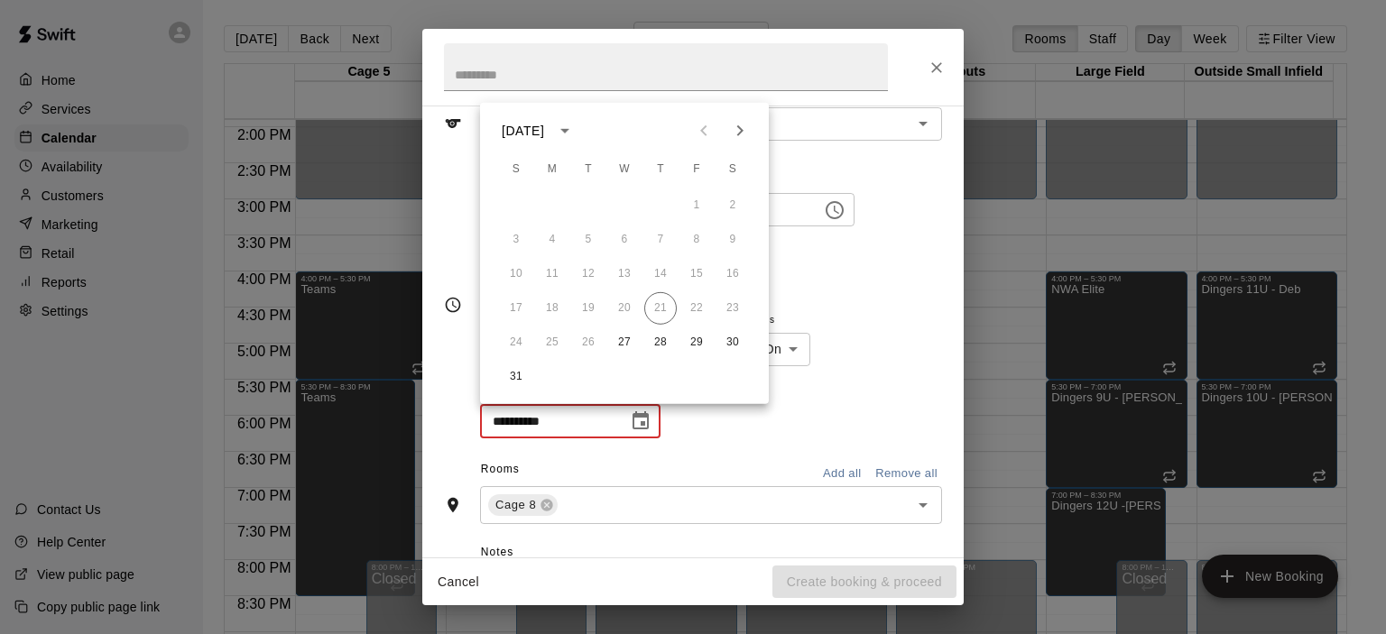
click at [736, 129] on icon "Next month" at bounding box center [740, 131] width 22 height 22
click at [736, 128] on icon "Next month" at bounding box center [740, 131] width 22 height 22
click at [635, 353] on button "26" at bounding box center [624, 343] width 32 height 32
type input "**********"
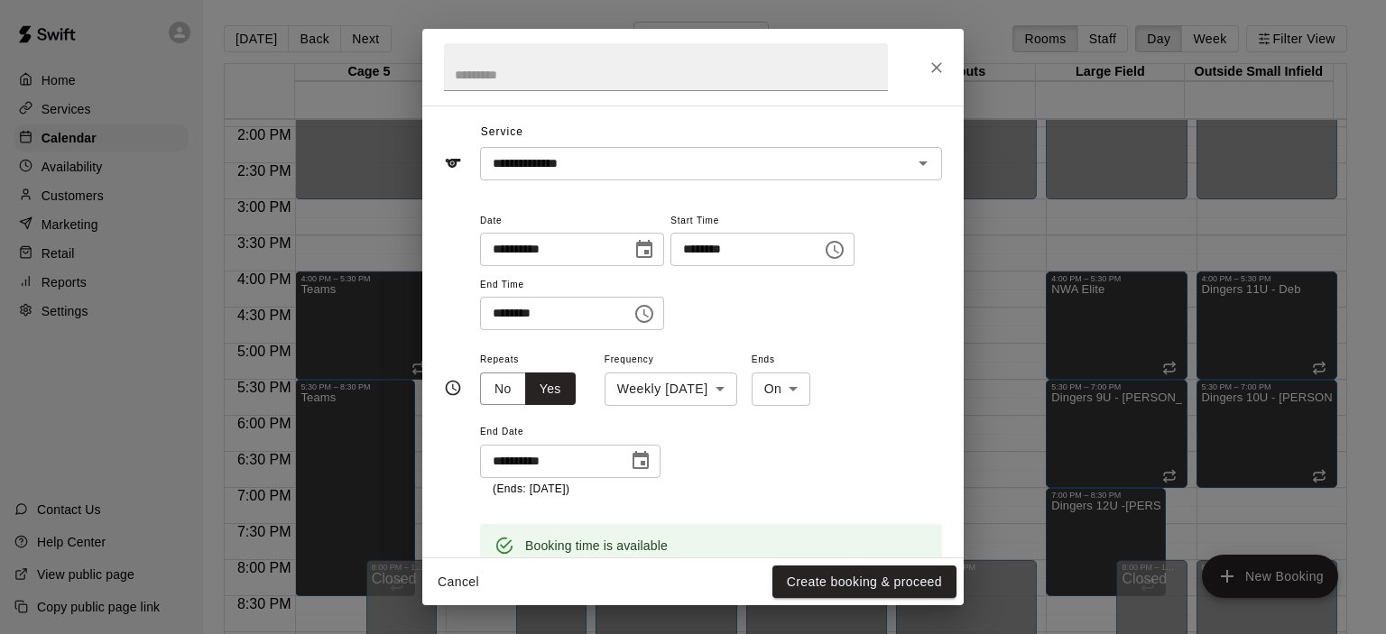
scroll to position [0, 0]
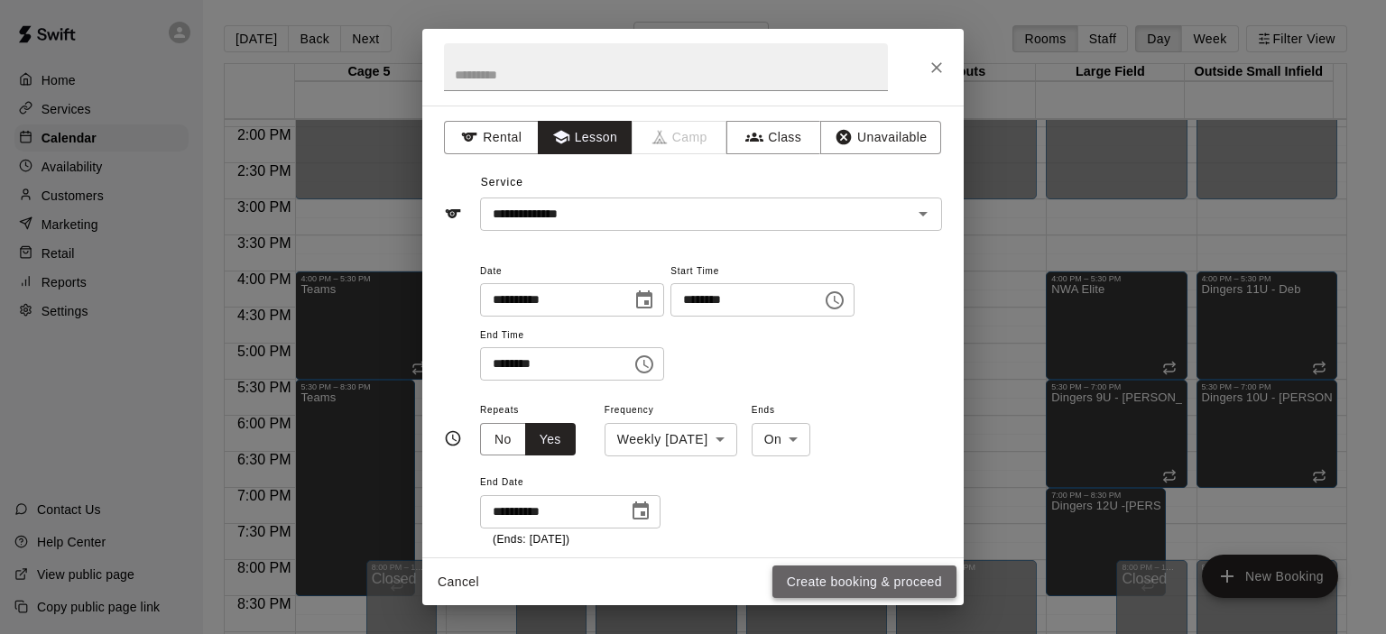
click at [842, 567] on button "Create booking & proceed" at bounding box center [864, 582] width 184 height 33
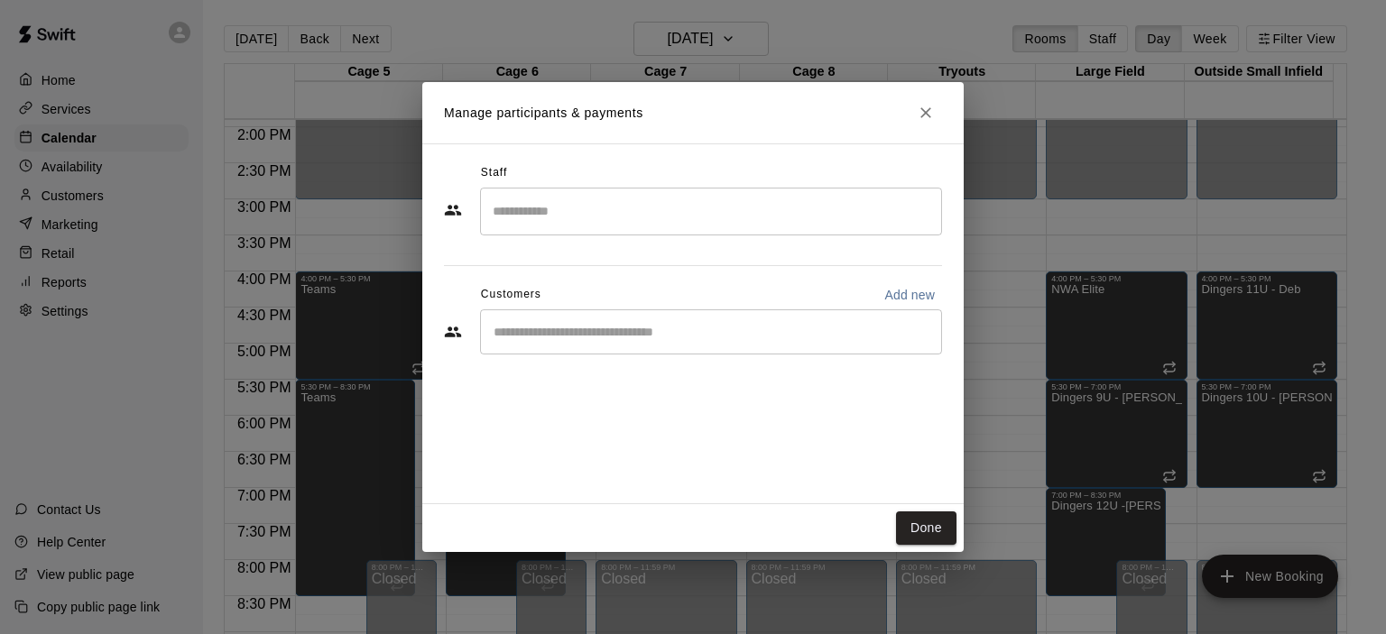
click at [697, 205] on input "Search staff" at bounding box center [711, 212] width 446 height 32
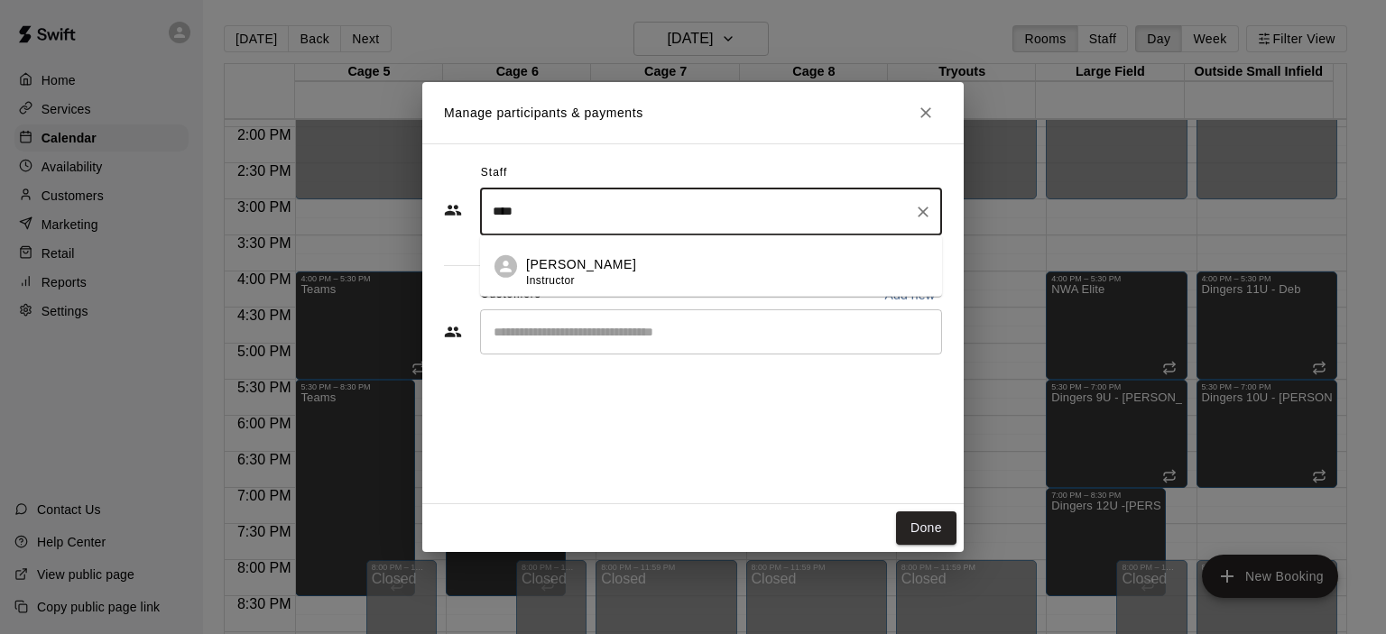
click at [666, 272] on div "[PERSON_NAME] Instructor" at bounding box center [726, 271] width 401 height 35
type input "****"
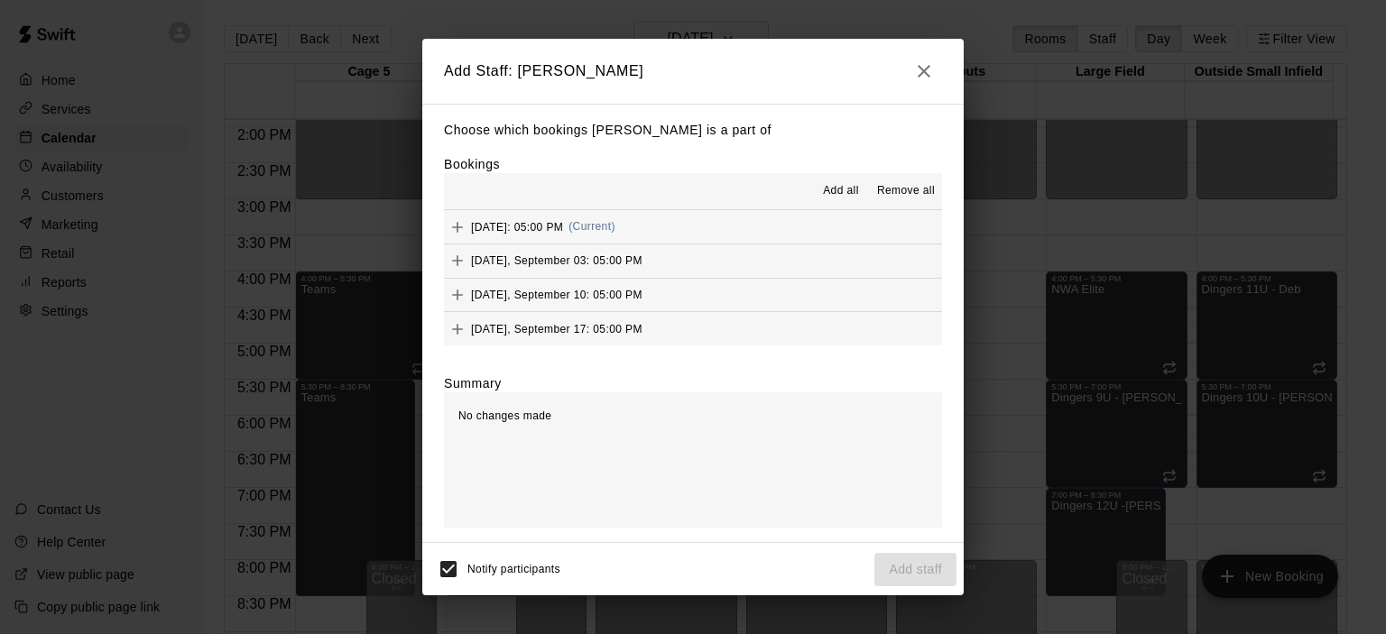
click at [831, 200] on span "Add all" at bounding box center [841, 191] width 36 height 18
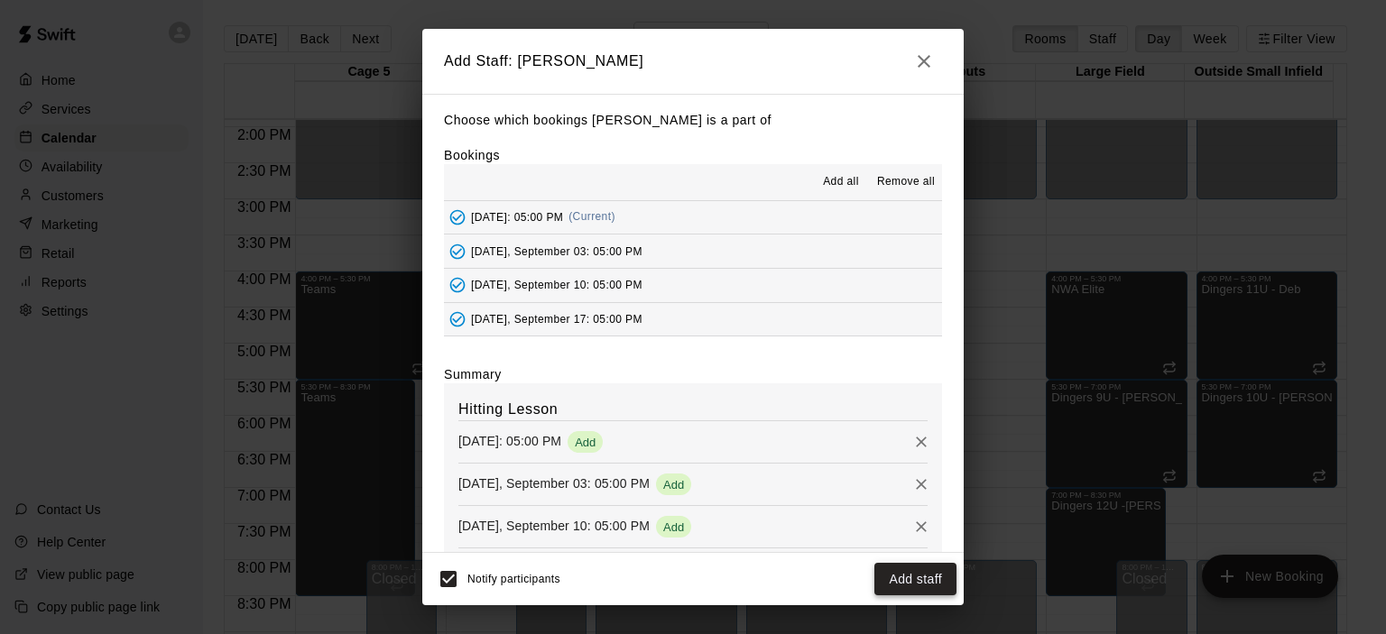
click at [936, 583] on button "Add staff" at bounding box center [915, 579] width 82 height 33
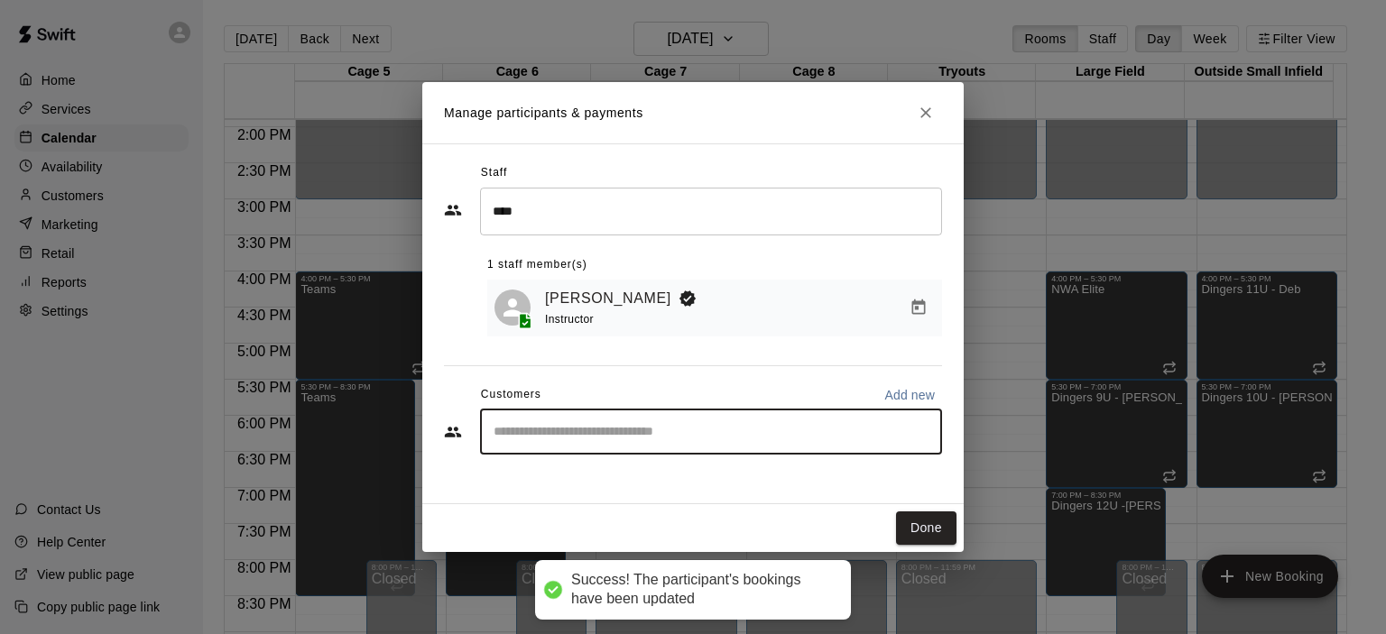
click at [767, 434] on input "Start typing to search customers..." at bounding box center [711, 432] width 446 height 18
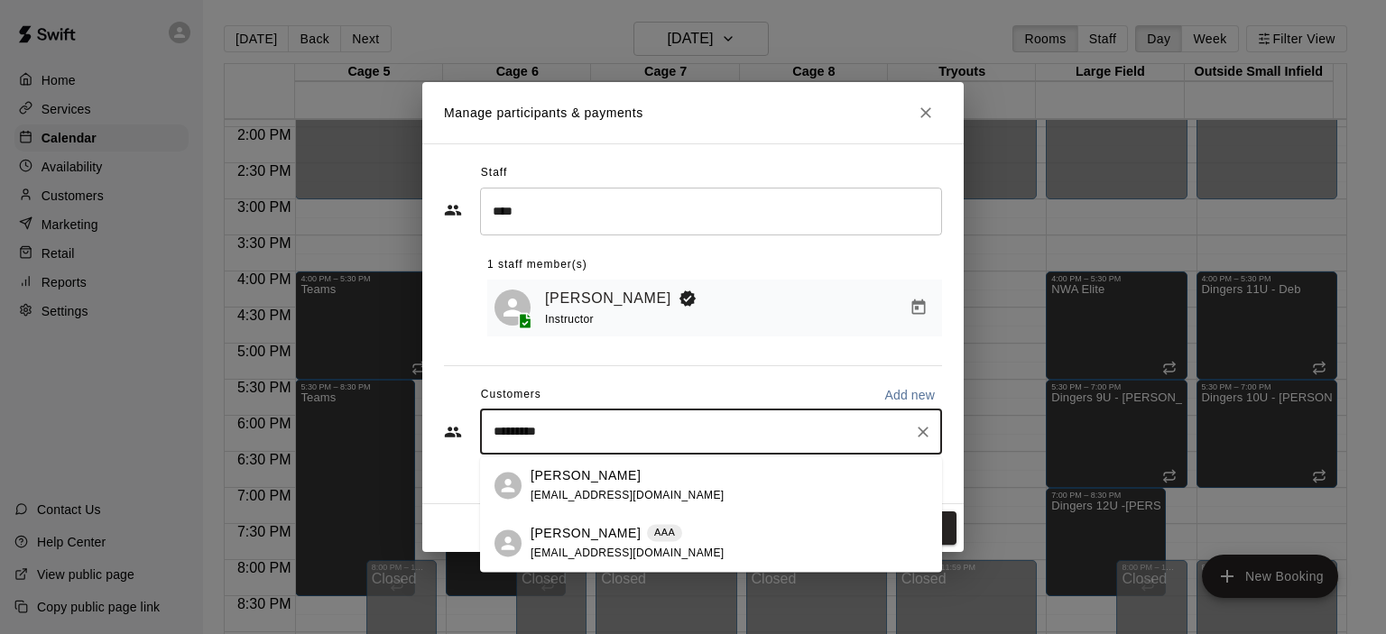
type input "**********"
click at [647, 534] on span "AAA" at bounding box center [664, 532] width 35 height 15
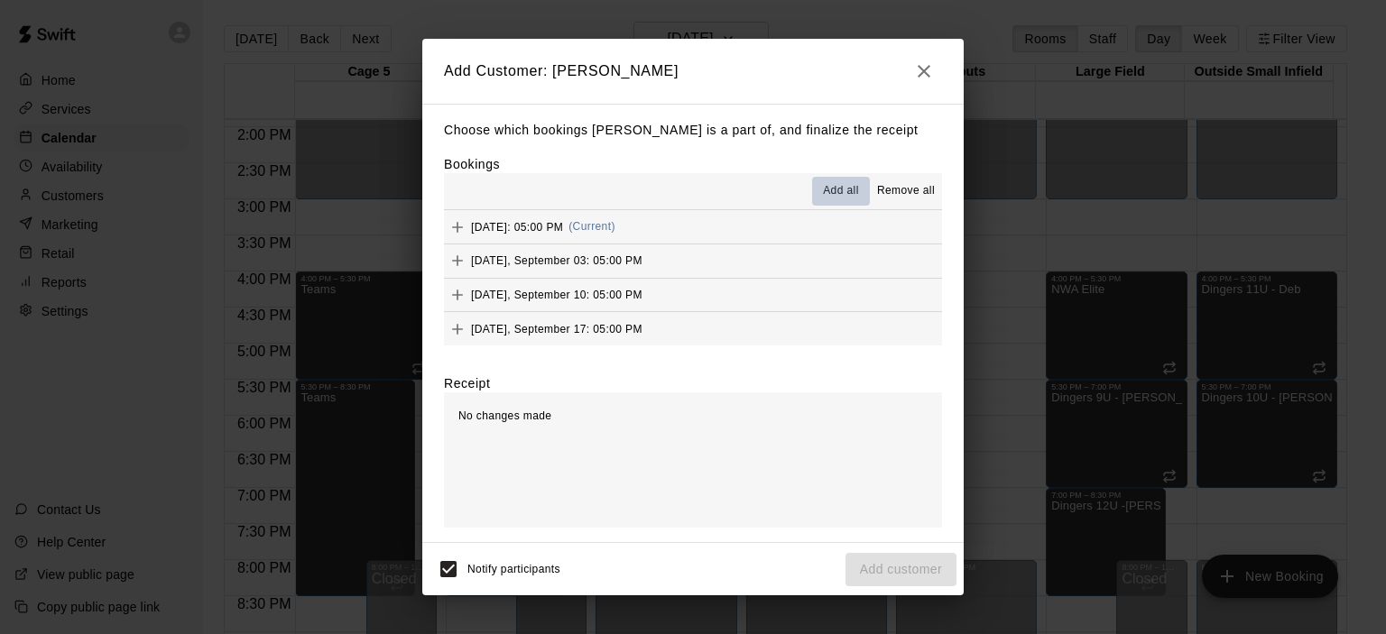
click at [848, 185] on span "Add all" at bounding box center [841, 191] width 36 height 18
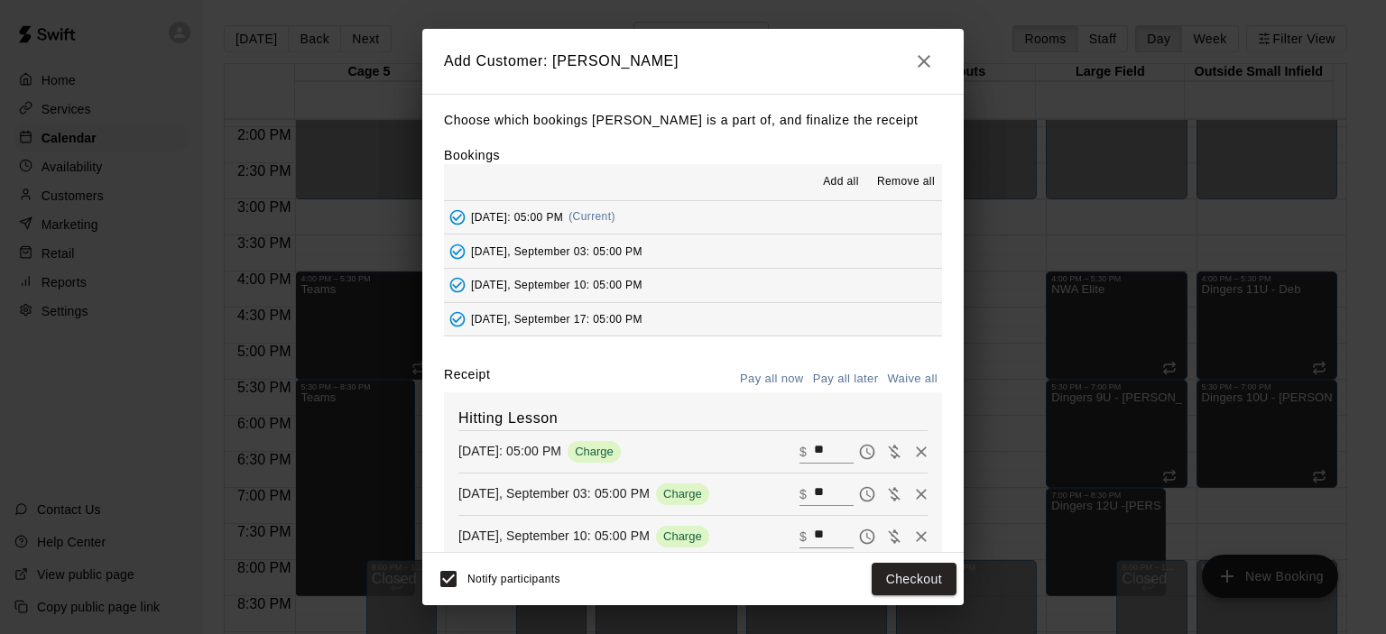
click at [850, 380] on button "Pay all later" at bounding box center [845, 379] width 75 height 28
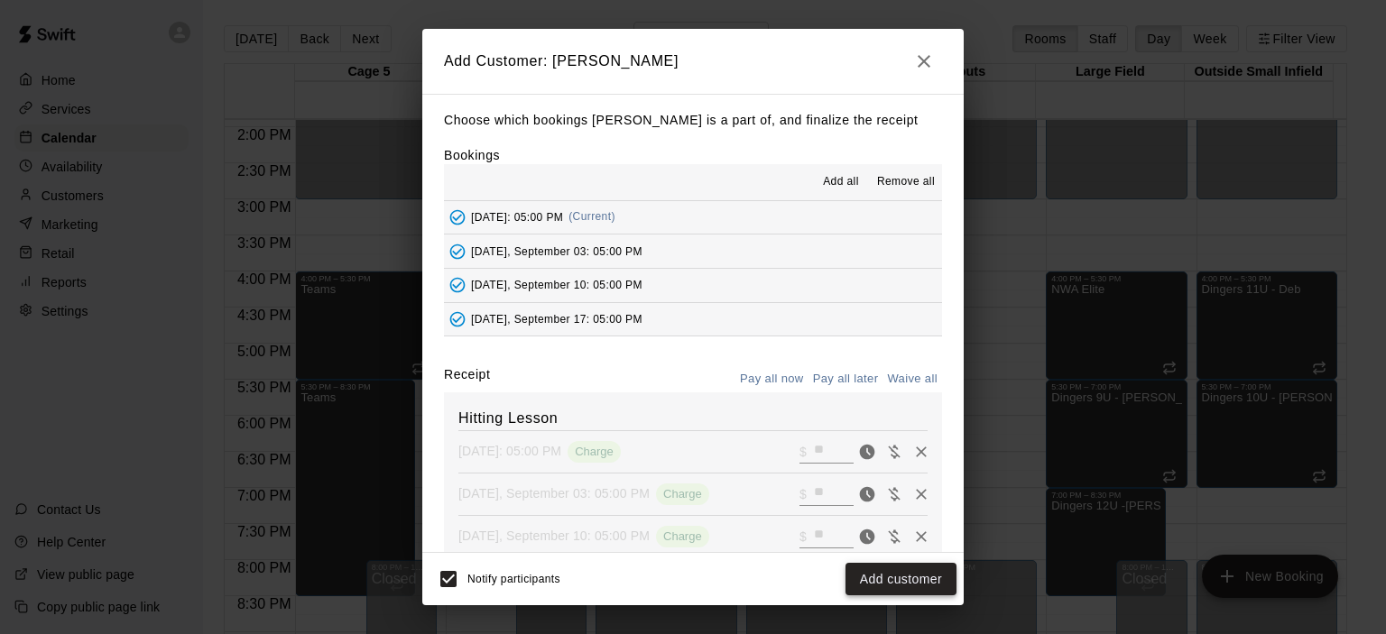
click at [905, 573] on button "Add customer" at bounding box center [900, 579] width 111 height 33
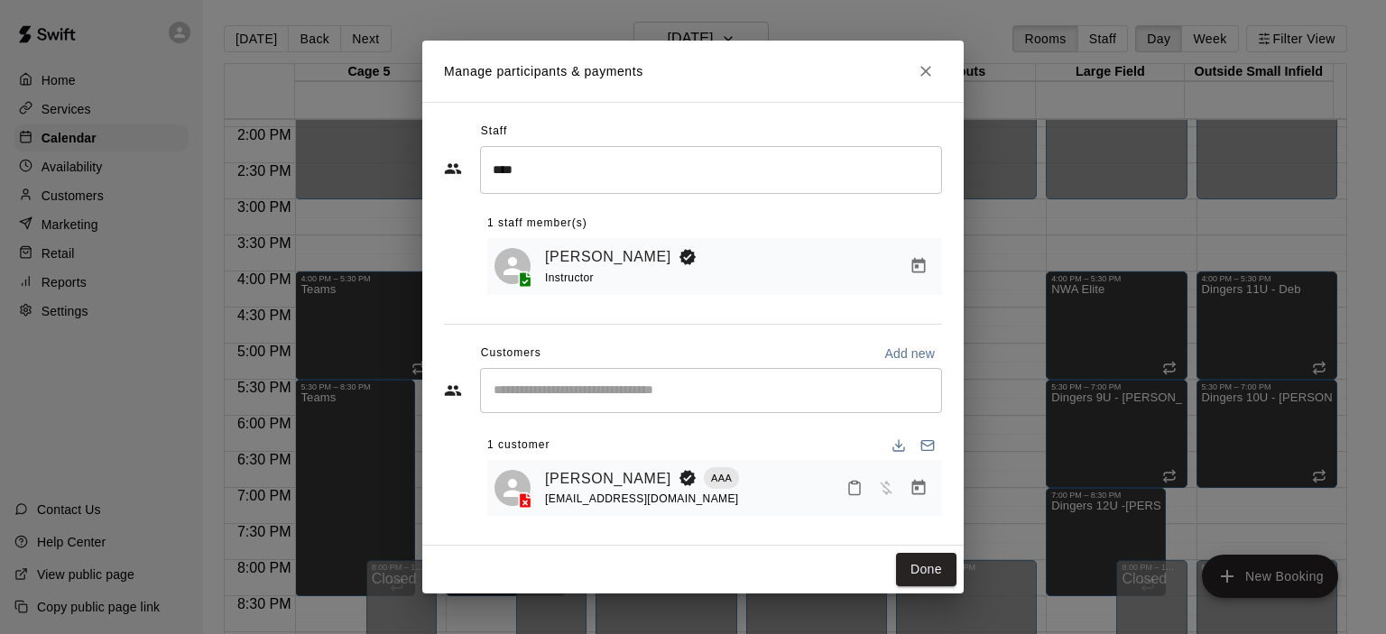
click at [905, 573] on button "Done" at bounding box center [926, 569] width 60 height 33
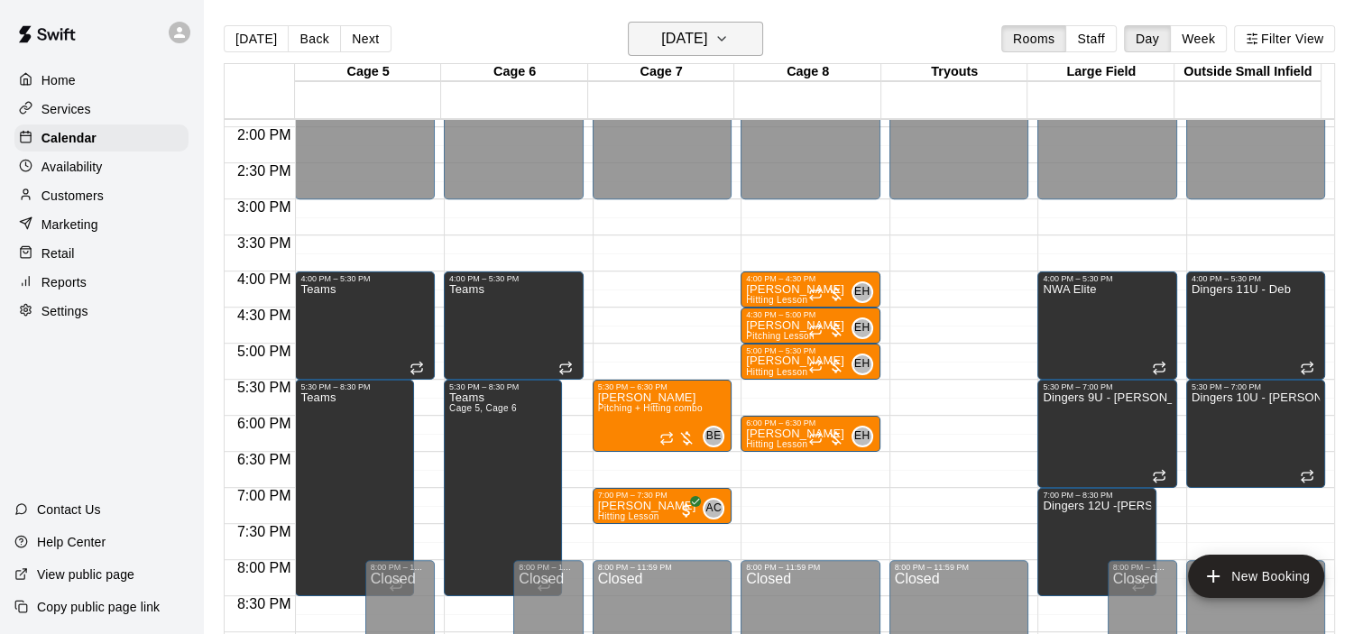
click at [707, 39] on h6 "[DATE]" at bounding box center [684, 38] width 46 height 25
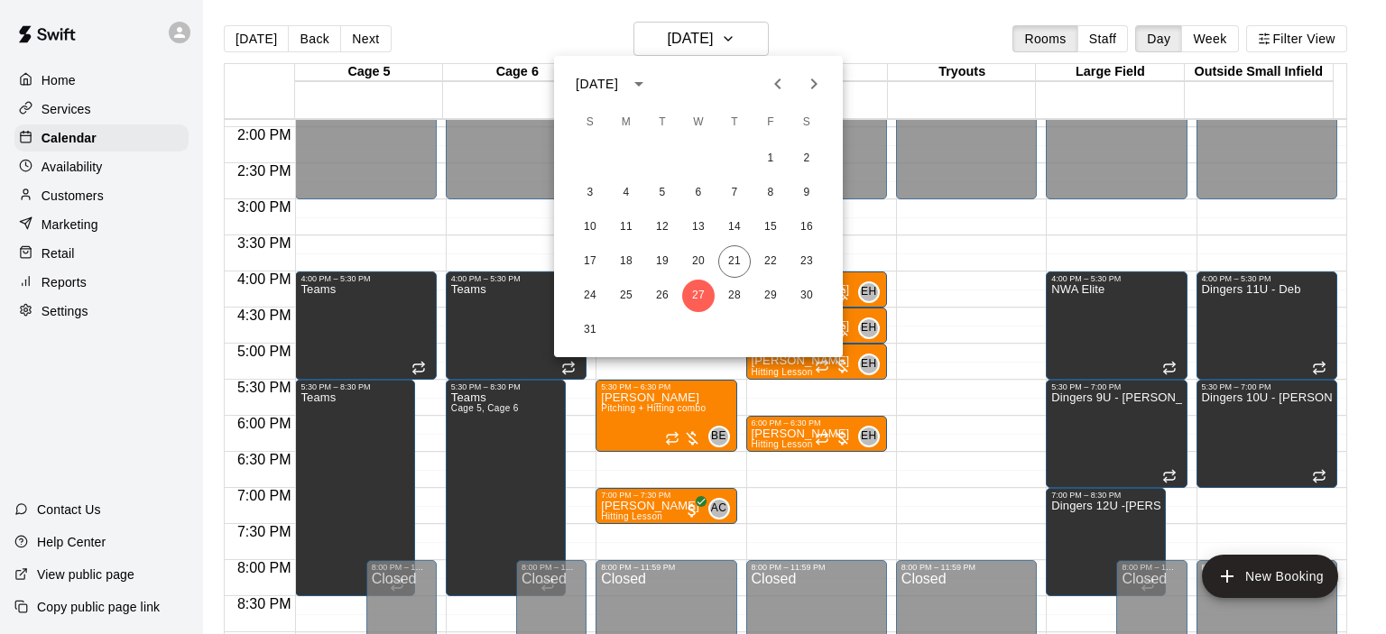
click at [755, 33] on div at bounding box center [693, 317] width 1386 height 634
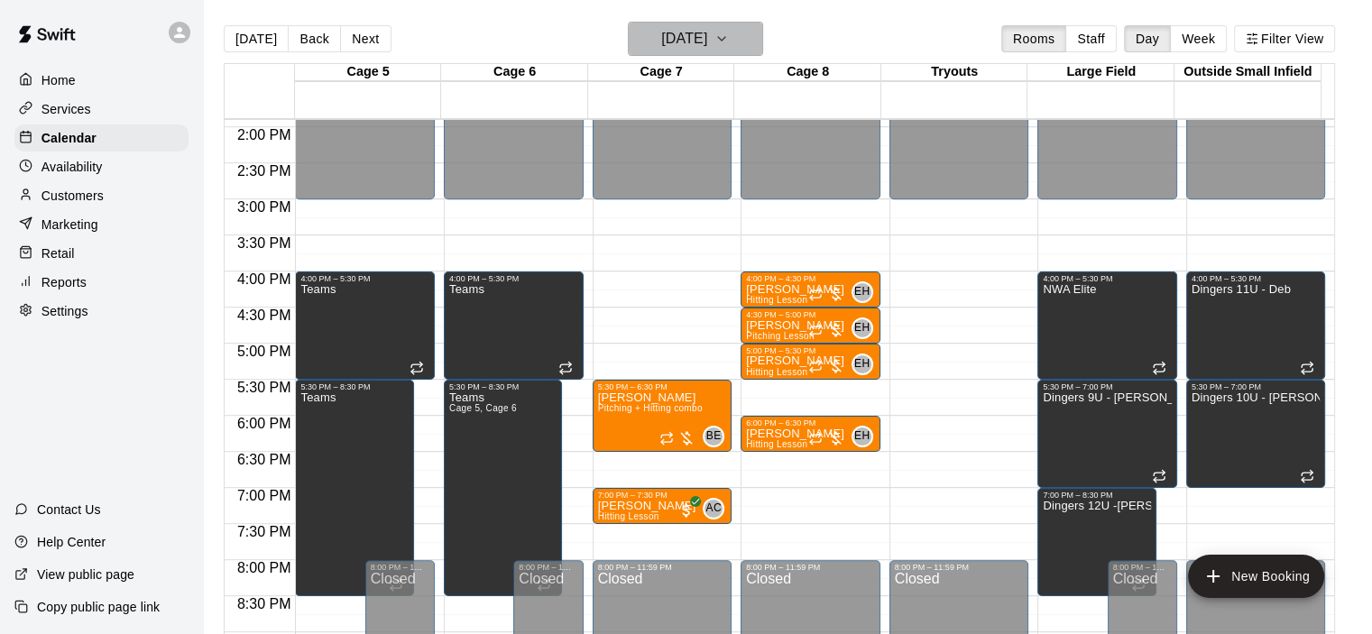
click at [664, 39] on h6 "[DATE]" at bounding box center [684, 38] width 46 height 25
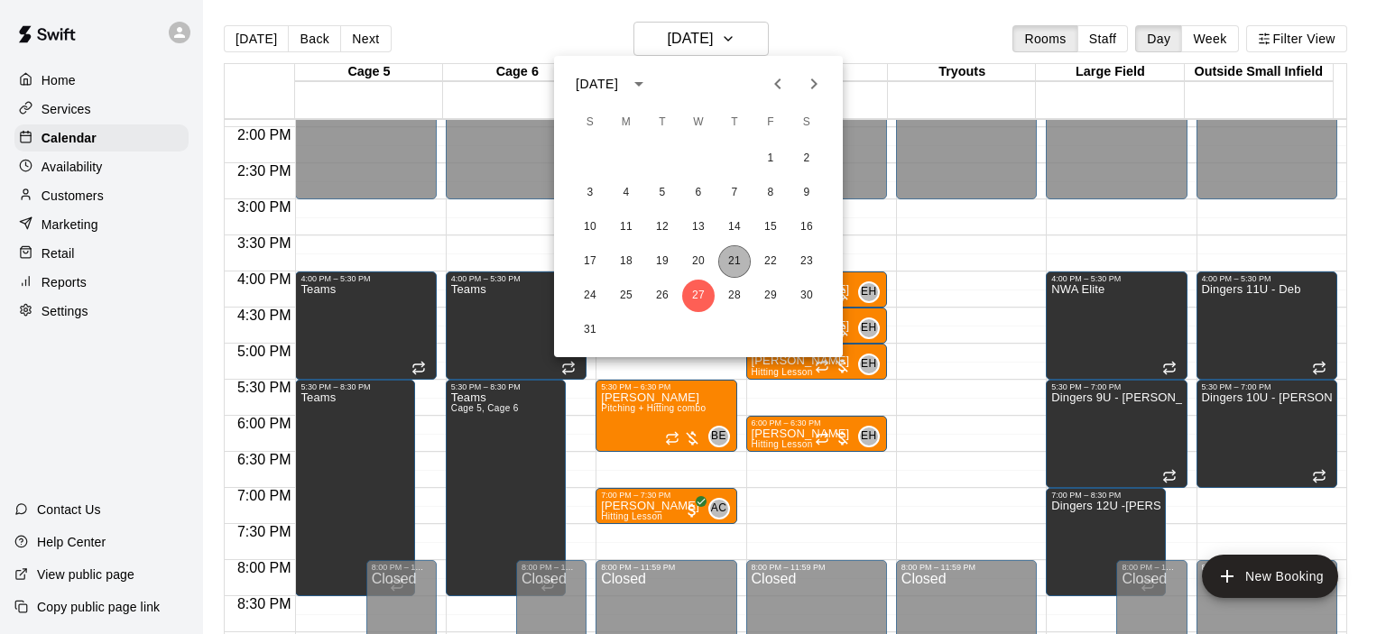
click at [739, 262] on button "21" at bounding box center [734, 261] width 32 height 32
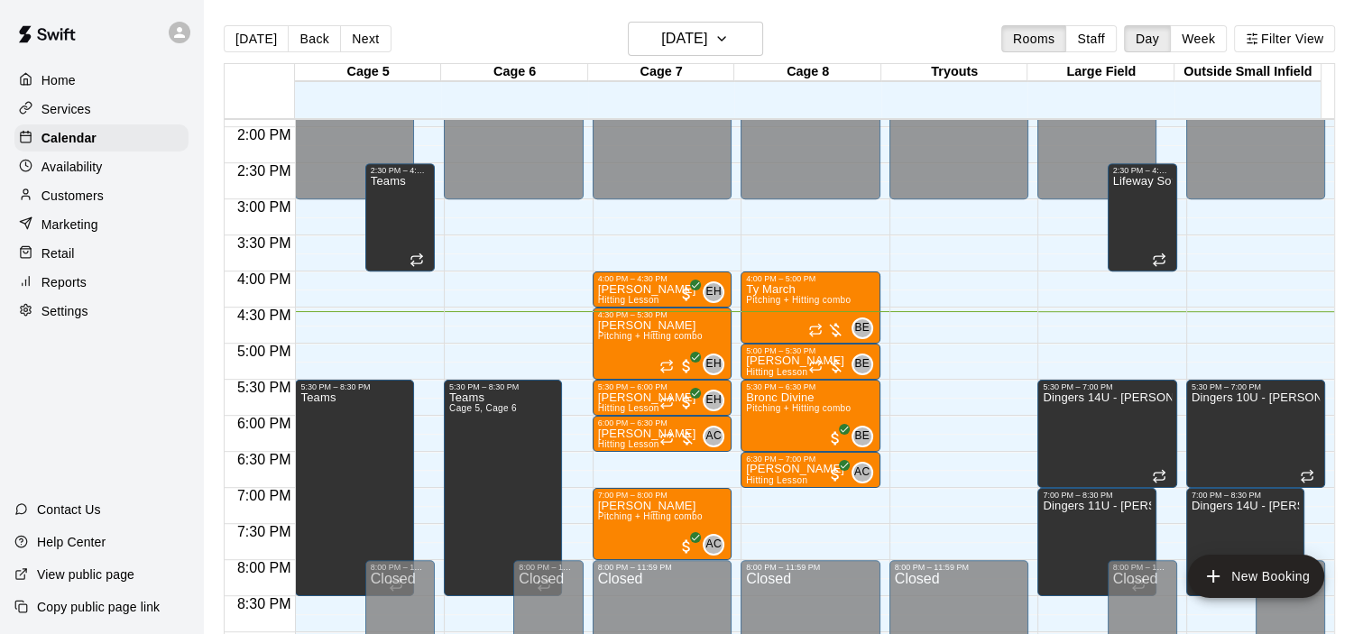
drag, startPoint x: 843, startPoint y: 207, endPoint x: 482, endPoint y: 13, distance: 410.8
click at [482, 13] on main "[DATE] Back [DATE][DATE] Rooms Staff Day Week Filter View Cage 5 21 Thu Cage 6 …" at bounding box center [787, 331] width 1169 height 663
